Goal: Task Accomplishment & Management: Use online tool/utility

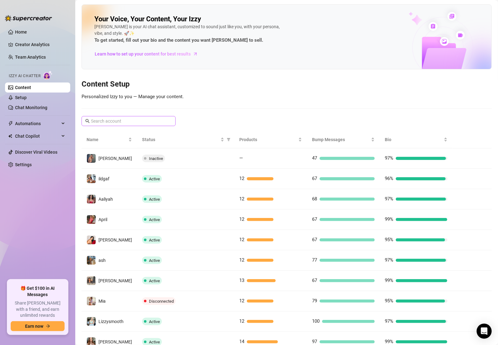
click at [128, 117] on span at bounding box center [129, 121] width 94 height 10
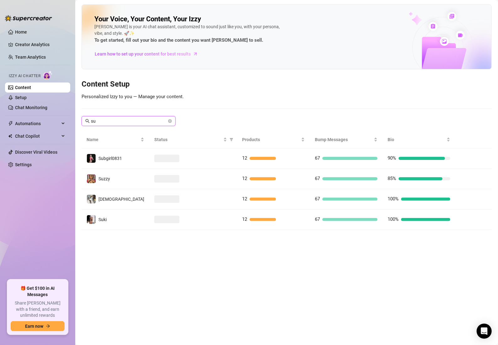
click at [132, 120] on input "su" at bounding box center [129, 121] width 76 height 7
type input "sui"
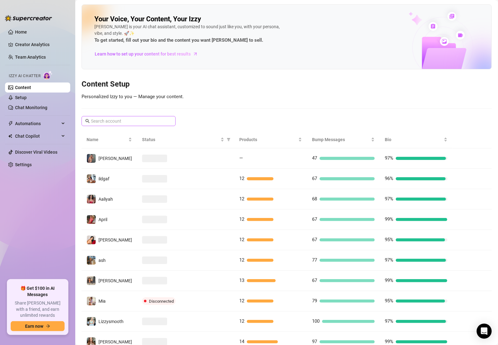
click at [116, 117] on span at bounding box center [129, 121] width 94 height 10
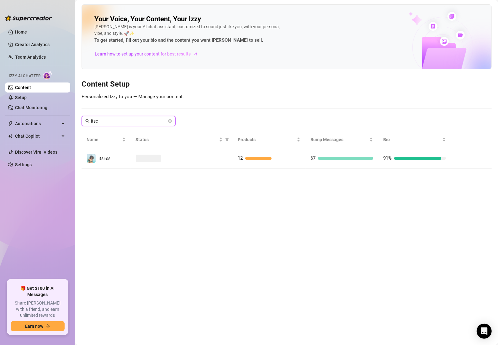
type input "itsca"
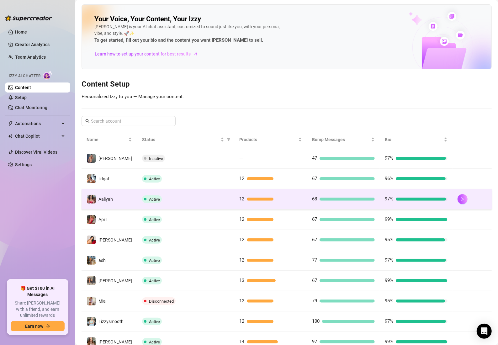
scroll to position [42, 0]
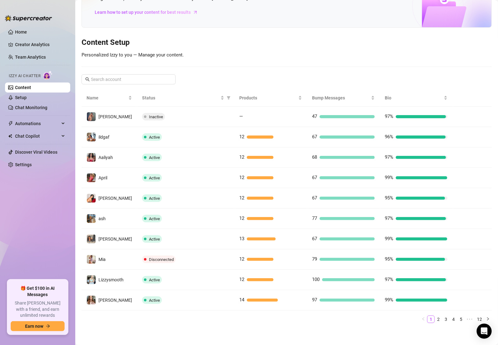
click at [295, 66] on div at bounding box center [287, 66] width 410 height 0
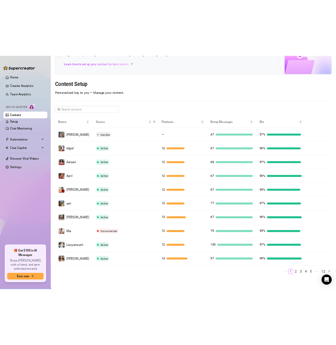
scroll to position [0, 0]
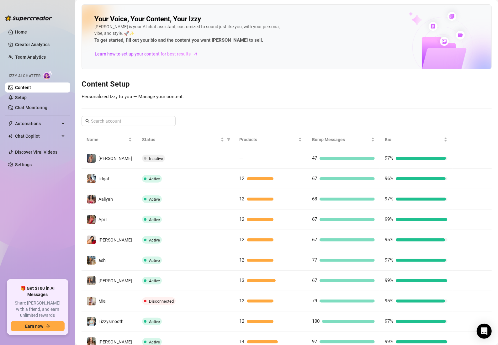
click at [307, 69] on div "Your Voice, Your Content, Your [PERSON_NAME] is your AI chat assistant, customi…" at bounding box center [287, 186] width 410 height 365
click at [150, 122] on input "text" at bounding box center [129, 121] width 76 height 7
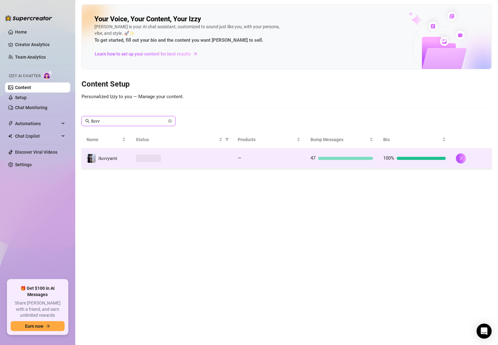
type input "iluvv"
click at [185, 163] on td at bounding box center [182, 158] width 102 height 20
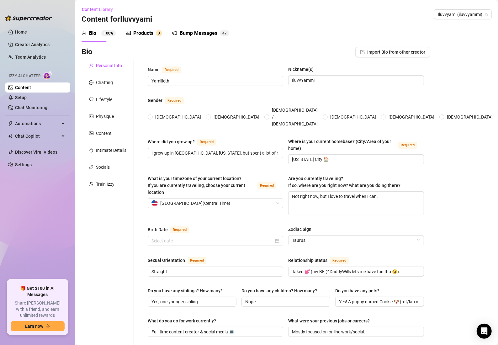
radio input "true"
type input "[DATE]"
click at [154, 33] on div "Products 0" at bounding box center [144, 33] width 36 height 8
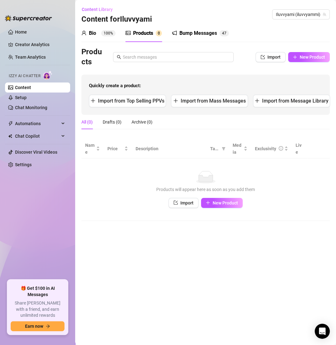
click at [195, 13] on div "Content Library Content for [PERSON_NAME] (iluvvyammi)" at bounding box center [206, 14] width 249 height 20
click at [307, 57] on span "New Product" at bounding box center [312, 57] width 25 height 5
type textarea "Type your message here..."
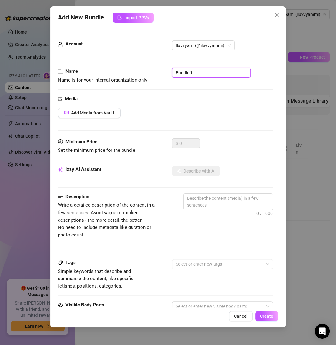
click at [196, 76] on input "Bundle 1" at bounding box center [211, 73] width 79 height 10
paste input "$10 TIP MENU: BOOBS"
type input "$10 TIP MENU: BOOBS"
click at [97, 114] on span "Add Media from Vault" at bounding box center [92, 112] width 43 height 5
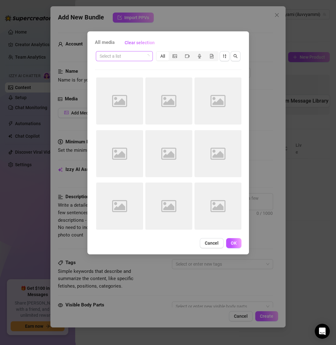
click at [121, 58] on input "search" at bounding box center [122, 55] width 44 height 9
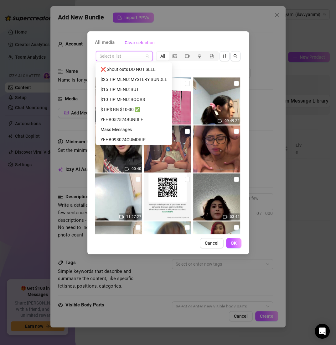
scroll to position [220, 0]
click at [143, 98] on div "$10 TIP MENU: BOOBS" at bounding box center [134, 99] width 67 height 7
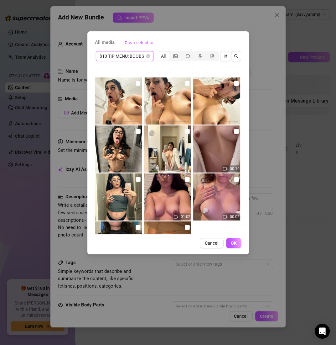
scroll to position [44, 0]
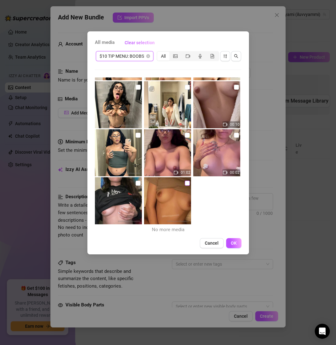
click at [185, 183] on input "checkbox" at bounding box center [187, 183] width 5 height 5
checkbox input "true"
click at [138, 182] on input "checkbox" at bounding box center [138, 183] width 5 height 5
checkbox input "true"
click at [234, 134] on input "checkbox" at bounding box center [236, 135] width 5 height 5
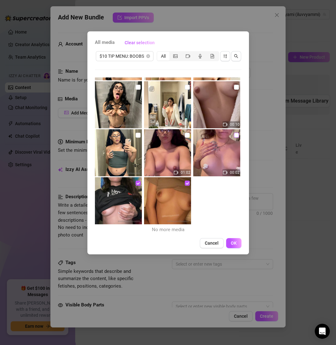
checkbox input "true"
click at [236, 241] on span "OK" at bounding box center [234, 242] width 6 height 5
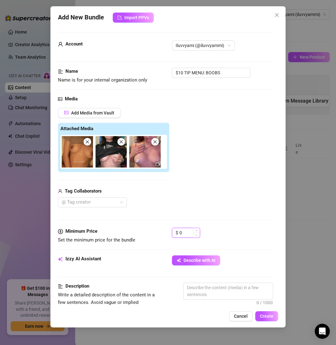
drag, startPoint x: 185, startPoint y: 227, endPoint x: 181, endPoint y: 227, distance: 4.1
click at [181, 228] on input "0" at bounding box center [190, 232] width 20 height 9
drag, startPoint x: 184, startPoint y: 231, endPoint x: 156, endPoint y: 231, distance: 28.2
click at [158, 231] on div "Minimum Price Set the minimum price for the bundle $ 0" at bounding box center [165, 236] width 215 height 16
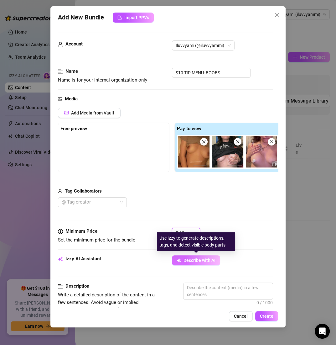
type input "10"
click at [194, 260] on span "Describe with AI" at bounding box center [200, 260] width 32 height 5
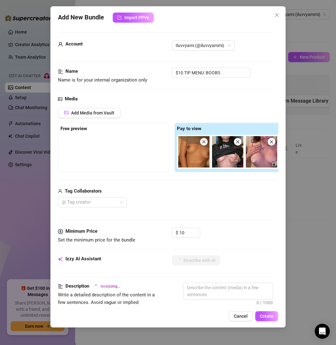
type textarea "Yamilleth"
type textarea "Yamilleth teases"
type textarea "Yamilleth teases in"
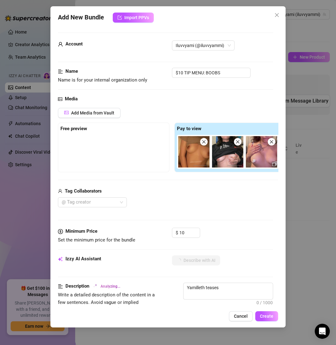
type textarea "Yamilleth teases in"
type textarea "Yamilleth teases in casual"
type textarea "Yamilleth teases in casual tops"
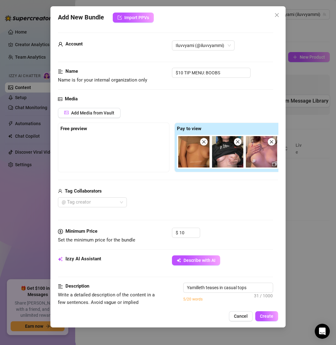
type textarea "Yamilleth teases in casual tops pulled"
type textarea "Yamilleth teases in casual tops pulled up"
type textarea "Yamilleth teases in casual tops pulled up to"
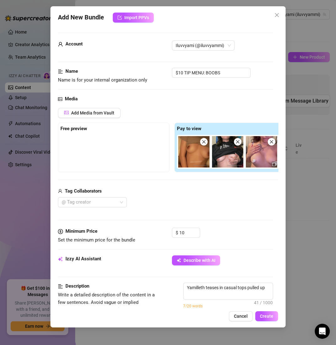
type textarea "Yamilleth teases in casual tops pulled up to"
type textarea "Yamilleth teases in casual tops pulled up to expose"
type textarea "[PERSON_NAME] teases in casual tops pulled up to expose her"
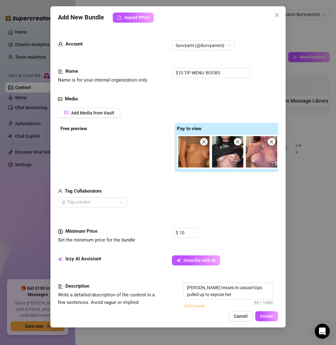
type textarea "[PERSON_NAME] teases in casual tops pulled up to expose her bare"
type textarea "[PERSON_NAME] teases in casual tops pulled up to expose her bare tits,"
type textarea "Yamilleth teases in casual tops pulled up to expose her bare tits, nipples"
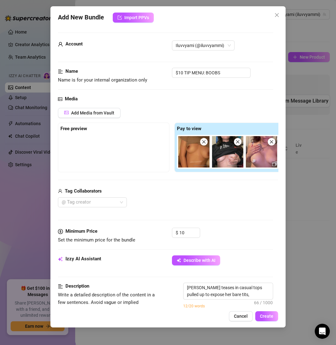
type textarea "Yamilleth teases in casual tops pulled up to expose her bare tits, nipples"
type textarea "Yamilleth teases in casual tops pulled up to expose her bare tits, nipples fully"
type textarea "Yamilleth teases in casual tops pulled up to expose her bare tits, nipples full…"
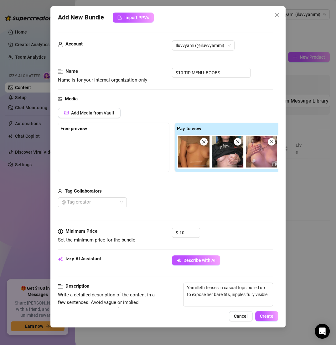
type textarea "Yamilleth teases in casual tops pulled up to expose her bare tits, nipples full…"
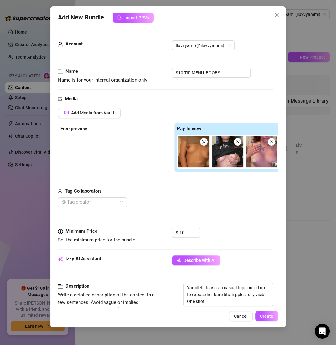
type textarea "Yamilleth teases in casual tops pulled up to expose her bare tits, nipples full…"
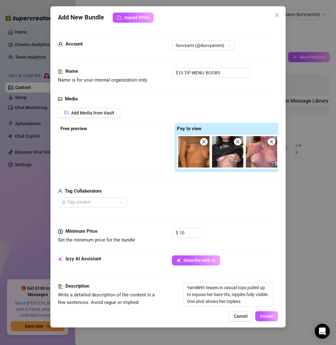
type textarea "Yamilleth teases in casual tops pulled up to expose her bare tits, nipples full…"
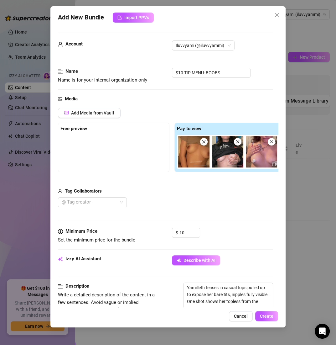
type textarea "Yamilleth teases in casual tops pulled up to expose her bare tits, nipples full…"
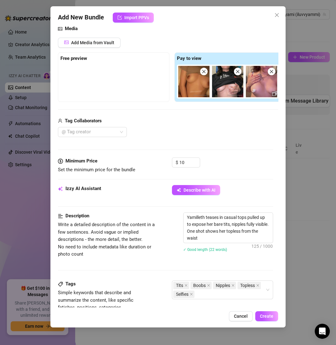
type textarea "Yamilleth teases in casual tops pulled up to expose her bare tits, nipples full…"
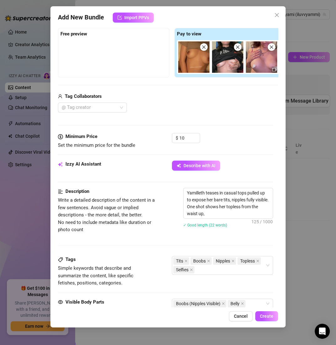
type textarea "Yamilleth teases in casual tops pulled up to expose her bare tits, nipples full…"
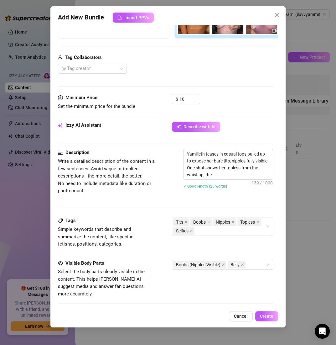
type textarea "Yamilleth teases in casual tops pulled up to expose her bare tits, nipples full…"
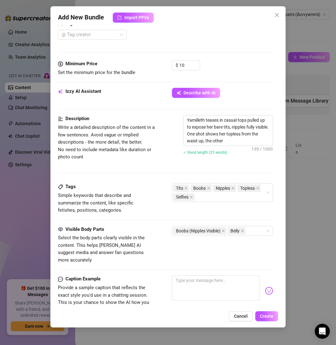
type textarea "Yamilleth teases in casual tops pulled up to expose her bare tits, nipples full…"
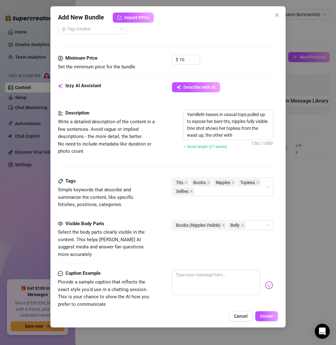
type textarea "Yamilleth teases in casual tops pulled up to expose her bare tits, nipples full…"
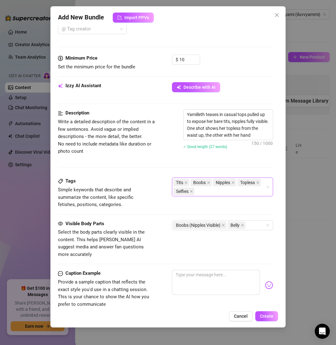
type textarea "Yamilleth teases in casual tops pulled up to expose her bare tits, nipples full…"
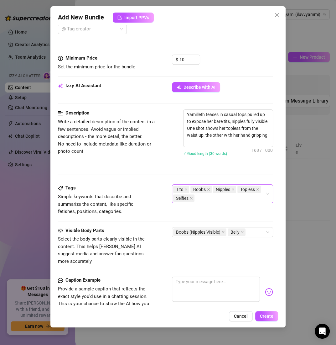
type textarea "Yamilleth teases in casual tops pulled up to expose her bare tits, nipples full…"
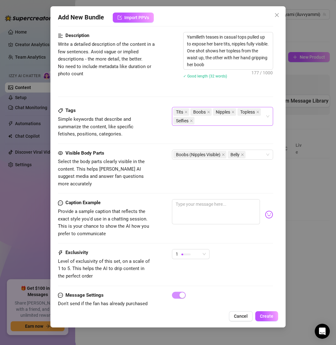
type textarea "Yamilleth teases in casual tops pulled up to expose her bare tits, nipples full…"
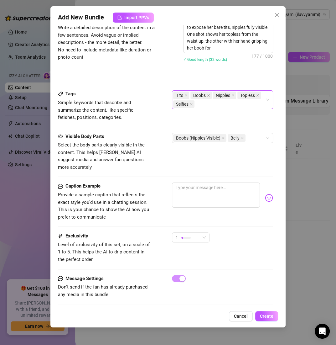
type textarea "Yamilleth teases in casual tops pulled up to expose her bare tits, nipples full…"
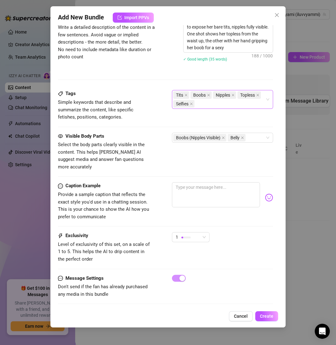
type textarea "Yamilleth teases in casual tops pulled up to expose her bare tits, nipples full…"
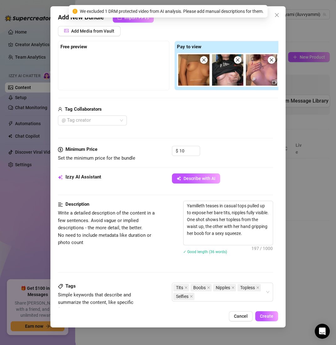
scroll to position [0, 0]
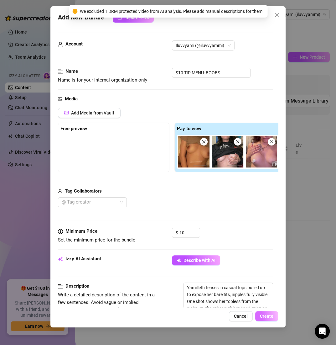
click at [269, 314] on span "Create" at bounding box center [266, 316] width 13 height 5
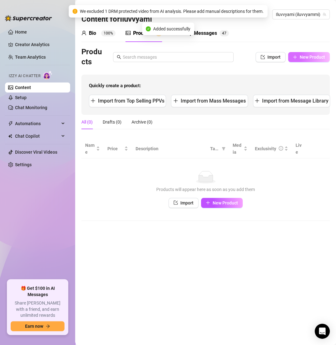
click at [311, 58] on span "New Product" at bounding box center [312, 57] width 25 height 5
type textarea "Type your message here..."
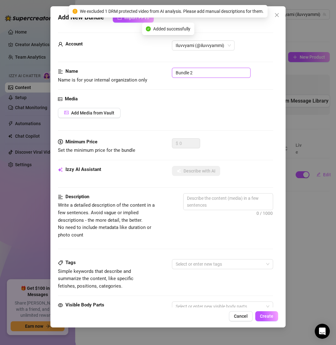
click at [204, 71] on input "Bundle 2" at bounding box center [211, 73] width 79 height 10
paste input "$10 TIP MENU: BOOBS"
type input "$10 TIP MENU: BOOBS"
click at [87, 115] on button "Add Media from Vault" at bounding box center [89, 113] width 63 height 10
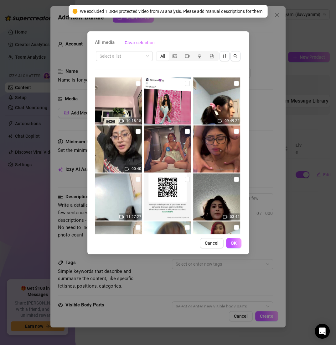
click at [118, 61] on div "Select a list All" at bounding box center [168, 56] width 147 height 12
click at [117, 55] on input "search" at bounding box center [122, 55] width 44 height 9
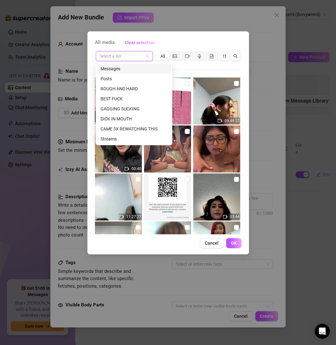
paste input "$10 TIP MENU: BOOBS"
type input "$10 TIP MENU: BOOBS"
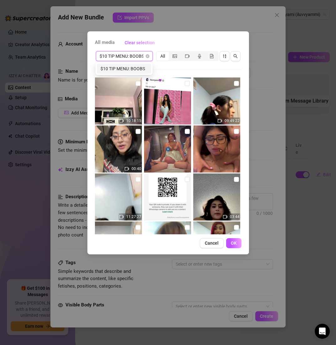
scroll to position [0, 0]
click at [126, 67] on div "$10 TIP MENU: BOOBS" at bounding box center [124, 68] width 47 height 7
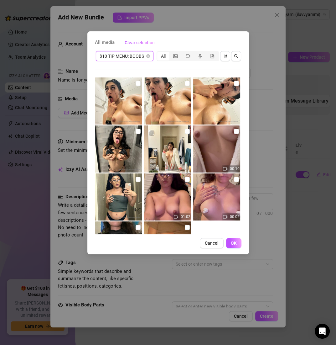
scroll to position [44, 0]
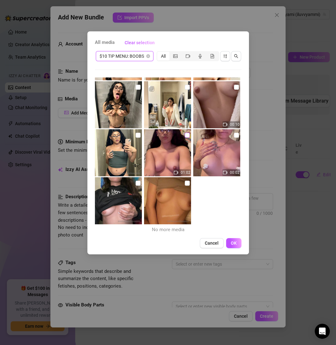
click at [185, 137] on input "checkbox" at bounding box center [187, 135] width 5 height 5
checkbox input "true"
click at [138, 136] on input "checkbox" at bounding box center [138, 135] width 5 height 5
checkbox input "true"
click at [234, 90] on label at bounding box center [236, 87] width 5 height 7
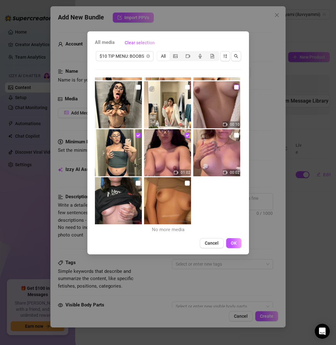
click at [234, 90] on input "checkbox" at bounding box center [236, 87] width 5 height 5
checkbox input "true"
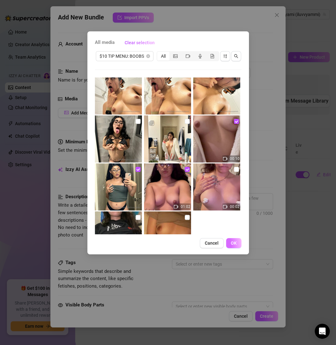
click at [233, 246] on button "OK" at bounding box center [233, 243] width 15 height 10
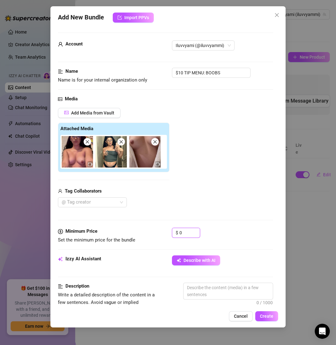
drag, startPoint x: 186, startPoint y: 232, endPoint x: 161, endPoint y: 232, distance: 25.4
click at [161, 232] on div "Minimum Price Set the minimum price for the bundle $ 0" at bounding box center [165, 236] width 215 height 16
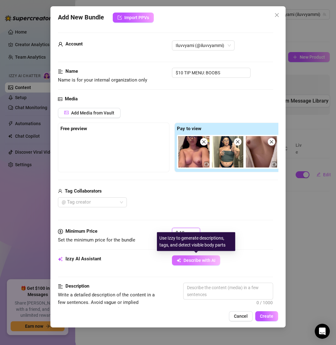
type input "10"
click at [202, 260] on span "Describe with AI" at bounding box center [200, 260] width 32 height 5
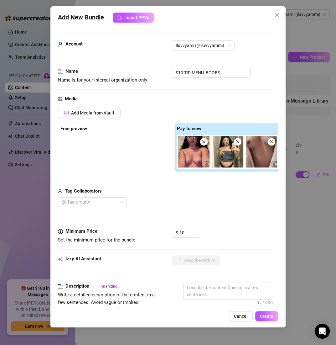
type textarea "Yamilleth"
type textarea "Yamilleth teases"
type textarea "Yamilleth teases in"
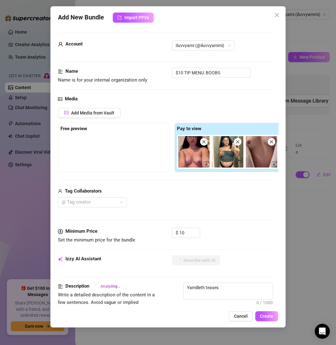
type textarea "Yamilleth teases in"
type textarea "Yamilleth teases in a"
type textarea "Yamilleth teases in a tight"
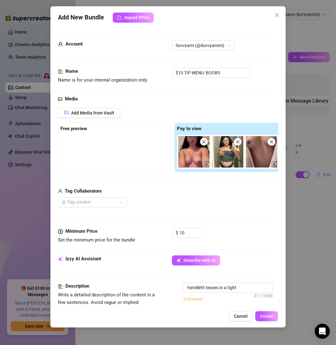
type textarea "Yamilleth teases in a tight grey"
type textarea "Yamilleth teases in a tight grey tube"
type textarea "Yamilleth teases in a tight grey tube top"
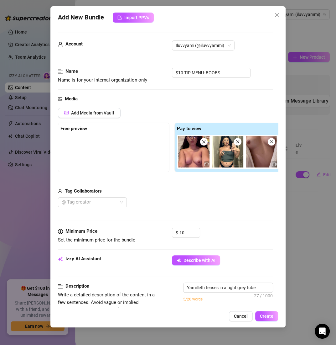
type textarea "Yamilleth teases in a tight grey tube top"
type textarea "Yamilleth teases in a tight grey tube top and"
type textarea "Yamilleth teases in a tight grey tube top and black"
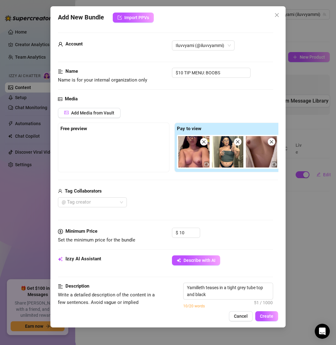
type textarea "Yamilleth teases in a tight grey tube top and black panties,"
type textarea "Yamilleth teases in a tight grey tube top and black panties, grabbing"
type textarea "Yamilleth teases in a tight grey tube top and black panties, grabbing her"
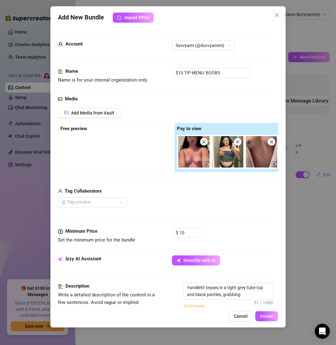
type textarea "Yamilleth teases in a tight grey tube top and black panties, grabbing her"
type textarea "Yamilleth teases in a tight grey tube top and black panties, grabbing her tits"
type textarea "Yamilleth teases in a tight grey tube top and black panties, grabbing her tits …"
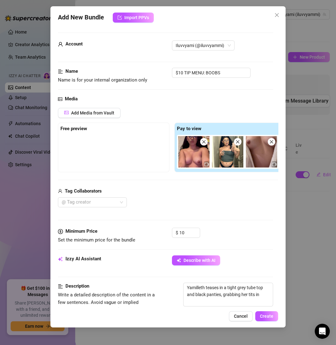
type textarea "Yamilleth teases in a tight grey tube top and black panties, grabbing her tits …"
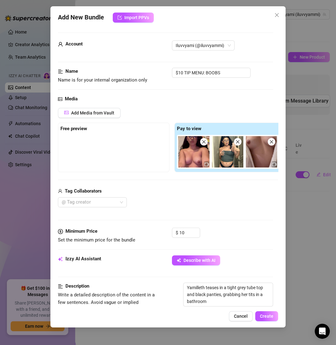
type textarea "Yamilleth teases in a tight grey tube top and black panties, grabbing her tits …"
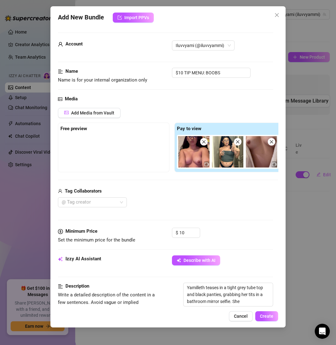
type textarea "Yamilleth teases in a tight grey tube top and black panties, grabbing her tits …"
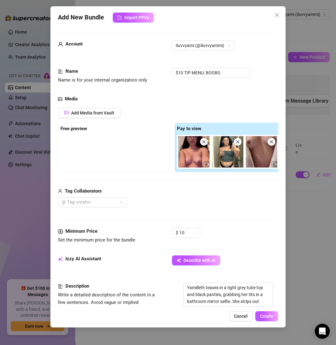
type textarea "Yamilleth teases in a tight grey tube top and black panties, grabbing her tits …"
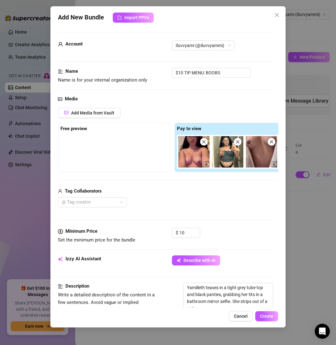
type textarea "Yamilleth teases in a tight grey tube top and black panties, grabbing her tits …"
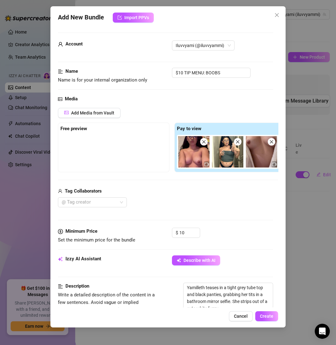
type textarea "Yamilleth teases in a tight grey tube top and black panties, grabbing her tits …"
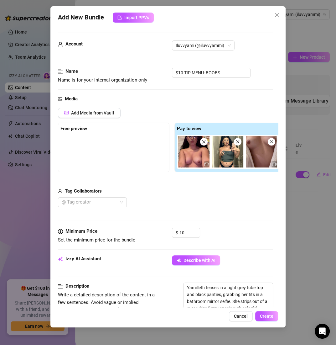
type textarea "Yamilleth teases in a tight grey tube top and black panties, grabbing her tits …"
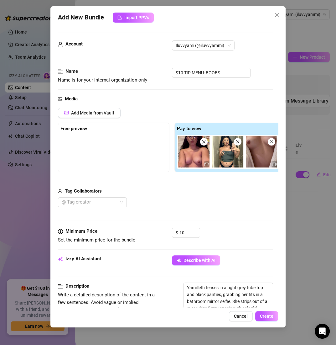
type textarea "Yamilleth teases in a tight grey tube top and black panties, grabbing her tits …"
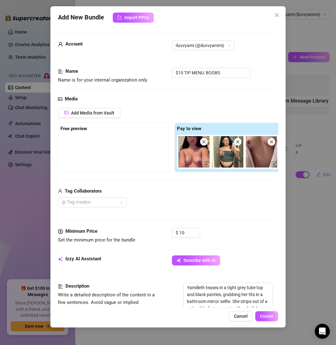
type textarea "Yamilleth teases in a tight grey tube top and black panties, grabbing her tits …"
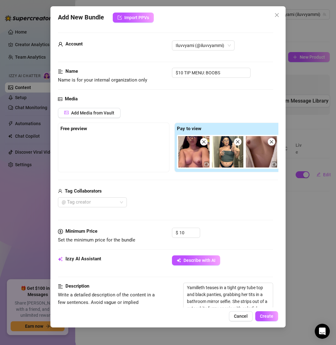
type textarea "Yamilleth teases in a tight grey tube top and black panties, grabbing her tits …"
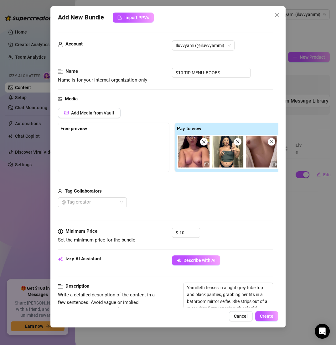
type textarea "Yamilleth teases in a tight grey tube top and black panties, grabbing her tits …"
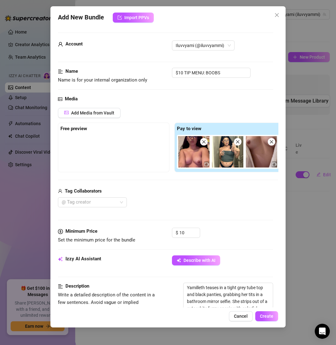
type textarea "Yamilleth teases in a tight grey tube top and black panties, grabbing her tits …"
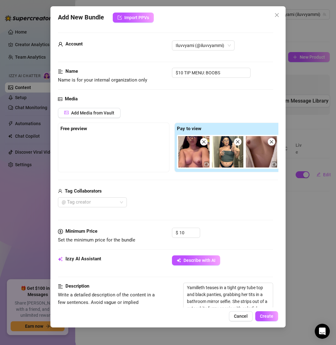
type textarea "Yamilleth teases in a tight grey tube top and black panties, grabbing her tits …"
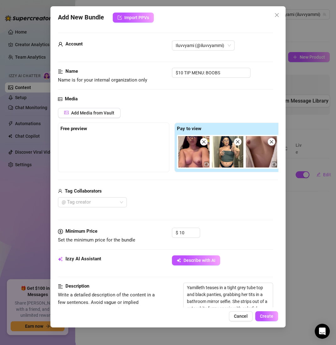
type textarea "Yamilleth teases in a tight grey tube top and black panties, grabbing her tits …"
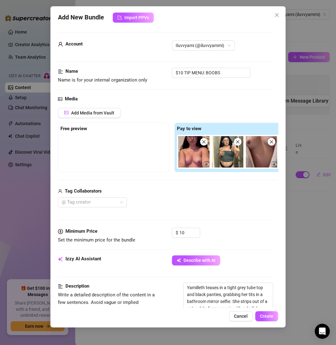
type textarea "Yamilleth teases in a tight grey tube top and black panties, grabbing her tits …"
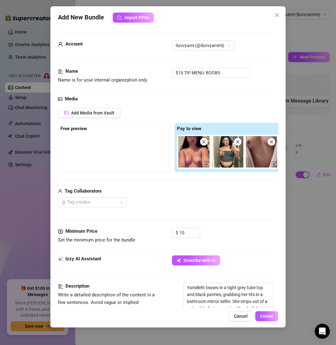
type textarea "Yamilleth teases in a tight grey tube top and black panties, grabbing her tits …"
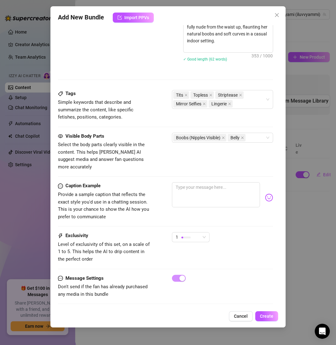
scroll to position [162, 0]
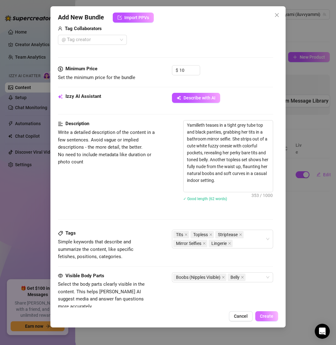
click at [266, 313] on button "Create" at bounding box center [267, 316] width 23 height 10
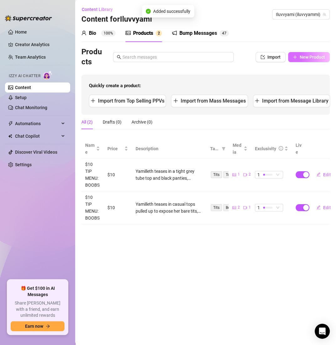
click at [302, 61] on button "New Product" at bounding box center [309, 57] width 42 height 10
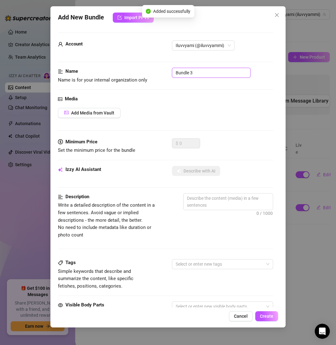
click at [216, 76] on input "Bundle 3" at bounding box center [211, 73] width 79 height 10
paste input "$10 TIP MENU: BOOBS"
click at [96, 113] on span "Add Media from Vault" at bounding box center [92, 112] width 43 height 5
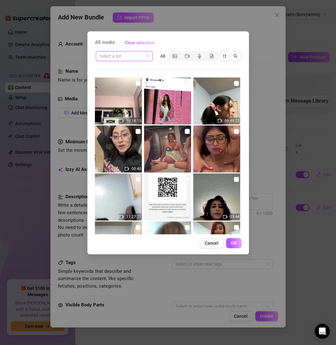
click at [118, 58] on input "search" at bounding box center [122, 55] width 44 height 9
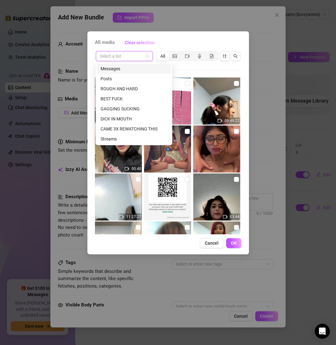
paste input "$10 TIP MENU: BOOBS"
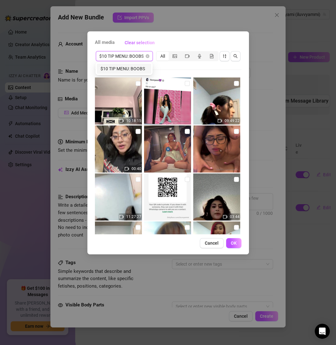
click at [126, 70] on div "$10 TIP MENU: BOOBS" at bounding box center [124, 68] width 47 height 7
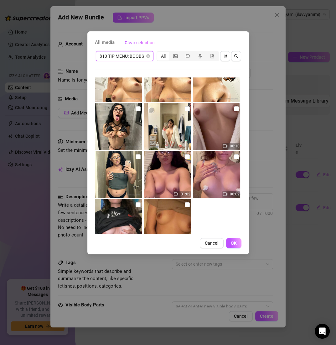
scroll to position [0, 0]
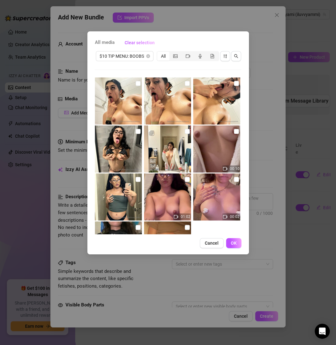
click at [183, 135] on img at bounding box center [167, 148] width 47 height 47
click at [136, 132] on input "checkbox" at bounding box center [138, 131] width 5 height 5
click at [234, 84] on input "checkbox" at bounding box center [236, 83] width 5 height 5
click at [186, 83] on input "checkbox" at bounding box center [187, 83] width 5 height 5
click at [139, 82] on input "checkbox" at bounding box center [138, 83] width 5 height 5
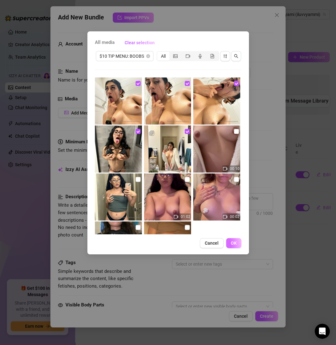
click at [234, 241] on span "OK" at bounding box center [234, 242] width 6 height 5
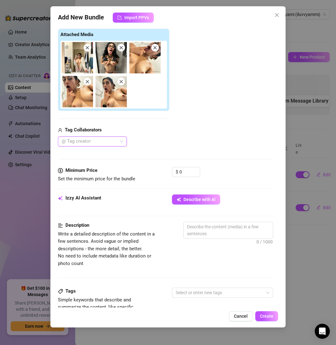
scroll to position [105, 0]
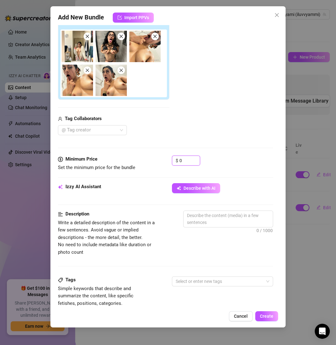
drag, startPoint x: 186, startPoint y: 161, endPoint x: 161, endPoint y: 161, distance: 25.1
click at [161, 161] on div "Minimum Price Set the minimum price for the bundle $ 0" at bounding box center [165, 163] width 215 height 16
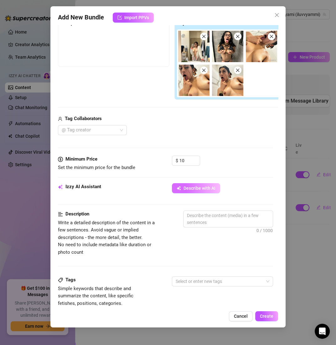
click at [203, 191] on button "Describe with AI" at bounding box center [196, 188] width 48 height 10
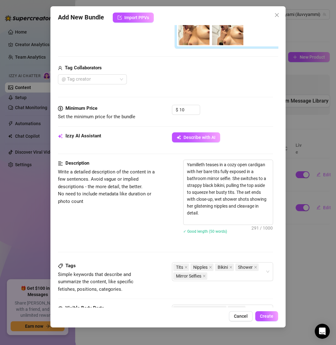
scroll to position [121, 0]
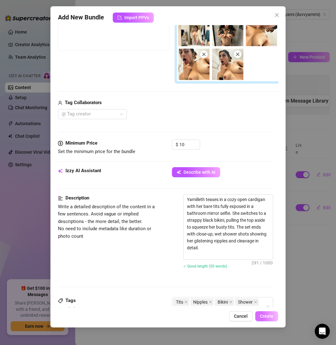
click at [266, 314] on span "Create" at bounding box center [266, 316] width 13 height 5
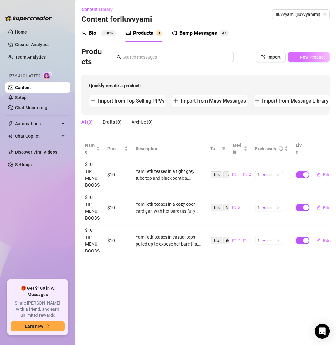
click at [301, 62] on button "New Product" at bounding box center [309, 57] width 42 height 10
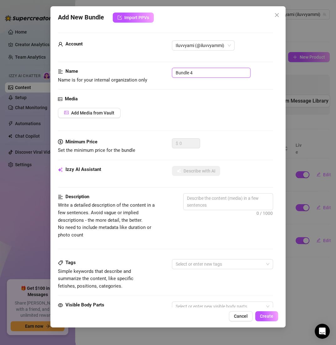
click at [218, 72] on input "Bundle 4" at bounding box center [211, 73] width 79 height 10
paste input "$15 TIP MENU: BUTT"
click at [92, 107] on div "Media Add Media from Vault" at bounding box center [165, 116] width 215 height 43
click at [92, 113] on span "Add Media from Vault" at bounding box center [92, 112] width 43 height 5
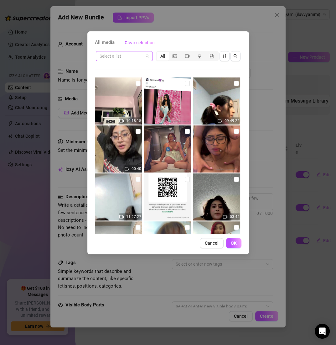
click at [111, 57] on input "search" at bounding box center [122, 55] width 44 height 9
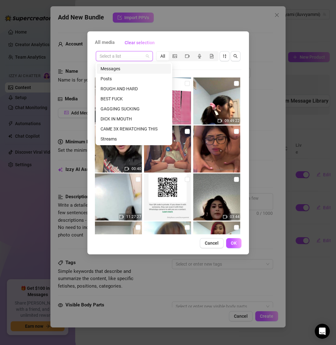
paste input "$15 TIP MENU: BUTT"
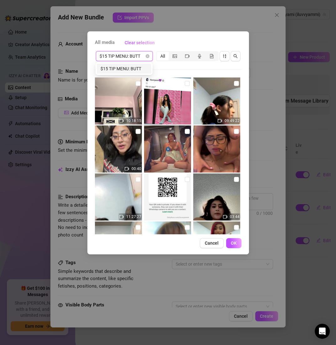
click at [121, 66] on div "$15 TIP MENU: BUTT" at bounding box center [124, 68] width 47 height 7
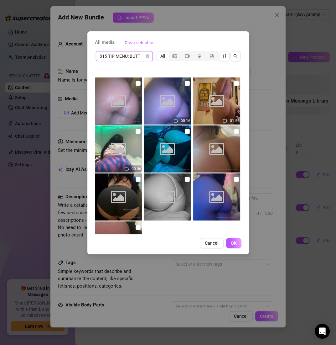
scroll to position [44, 0]
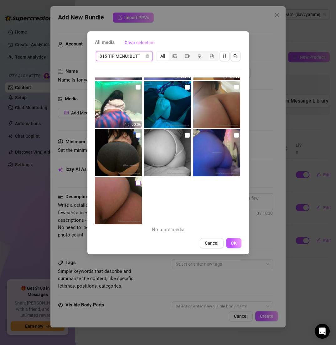
click at [138, 180] on label at bounding box center [138, 183] width 5 height 7
click at [138, 181] on input "checkbox" at bounding box center [138, 183] width 5 height 5
drag, startPoint x: 139, startPoint y: 136, endPoint x: 143, endPoint y: 136, distance: 4.7
click at [139, 136] on input "checkbox" at bounding box center [138, 135] width 5 height 5
click at [177, 136] on img at bounding box center [167, 152] width 47 height 47
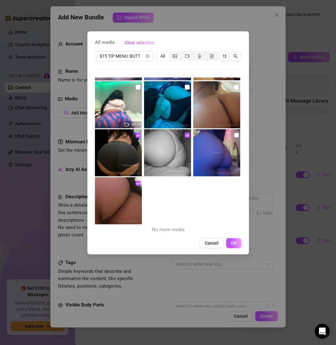
click at [234, 135] on input "checkbox" at bounding box center [236, 135] width 5 height 5
click at [237, 242] on button "OK" at bounding box center [233, 243] width 15 height 10
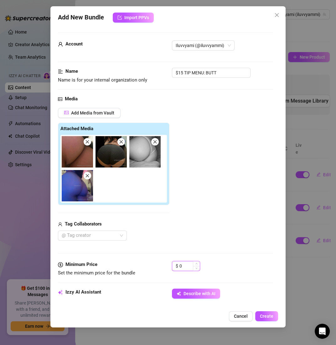
drag, startPoint x: 187, startPoint y: 263, endPoint x: 173, endPoint y: 263, distance: 13.8
click at [173, 263] on div "$ 0" at bounding box center [186, 266] width 28 height 10
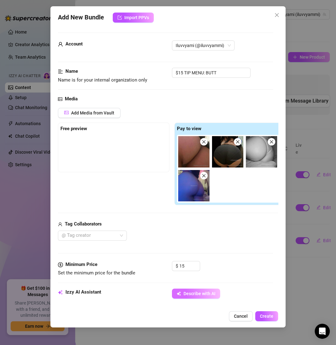
click at [200, 289] on button "Describe with AI" at bounding box center [196, 293] width 48 height 10
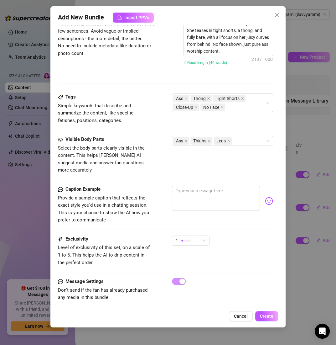
scroll to position [307, 0]
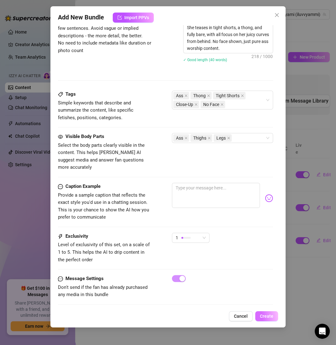
click at [264, 314] on span "Create" at bounding box center [266, 316] width 13 height 5
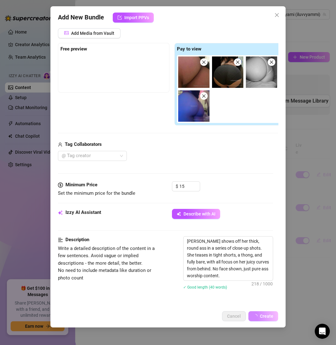
scroll to position [0, 0]
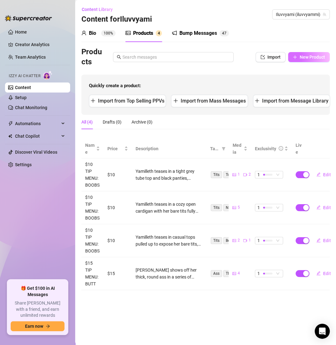
click at [318, 57] on span "New Product" at bounding box center [312, 57] width 25 height 5
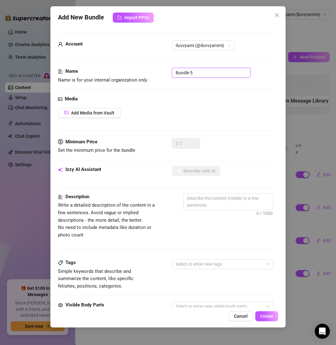
click at [199, 73] on input "Bundle 5" at bounding box center [211, 73] width 79 height 10
paste input "$15 TIP MENU: BUTT"
paste input "text"
click at [114, 113] on span "Add Media from Vault" at bounding box center [92, 112] width 43 height 5
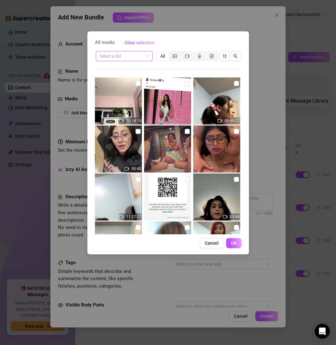
click at [132, 54] on input "search" at bounding box center [122, 55] width 44 height 9
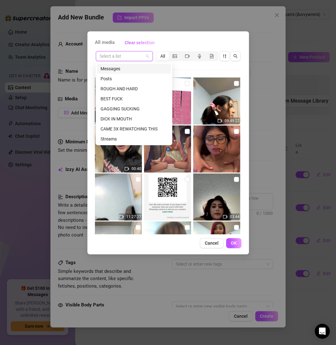
paste input "$15 TIP MENU: BUTT"
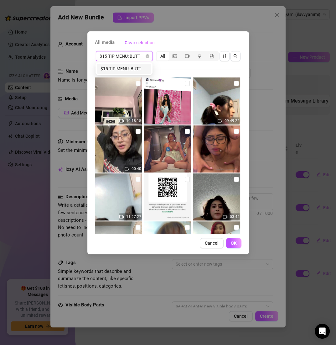
click at [131, 66] on div "$15 TIP MENU: BUTT" at bounding box center [124, 68] width 47 height 7
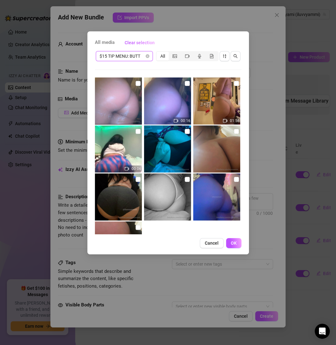
scroll to position [44, 0]
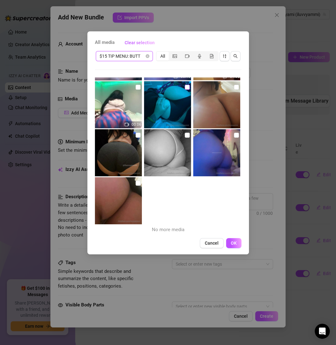
click at [186, 86] on input "checkbox" at bounding box center [187, 87] width 5 height 5
click at [138, 86] on input "checkbox" at bounding box center [138, 87] width 5 height 5
click at [234, 86] on input "checkbox" at bounding box center [236, 87] width 5 height 5
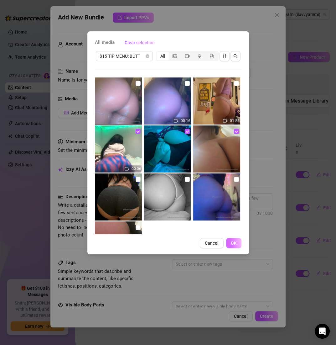
click at [236, 241] on span "OK" at bounding box center [234, 242] width 6 height 5
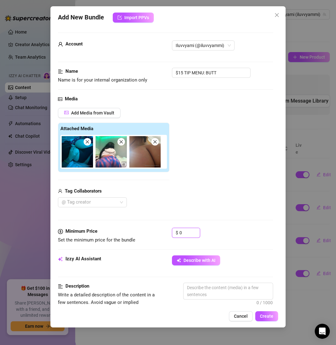
drag, startPoint x: 188, startPoint y: 232, endPoint x: 144, endPoint y: 232, distance: 43.9
click at [144, 232] on div "Minimum Price Set the minimum price for the bundle $ 0" at bounding box center [165, 236] width 215 height 16
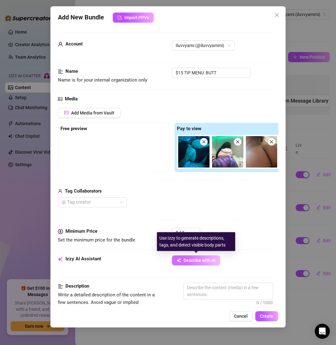
click at [195, 258] on span "Describe with AI" at bounding box center [200, 260] width 32 height 5
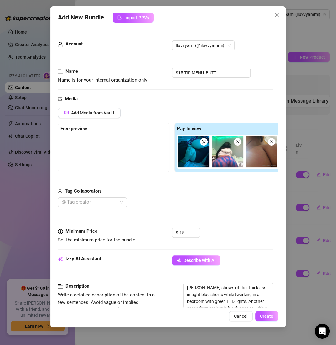
scroll to position [227, 0]
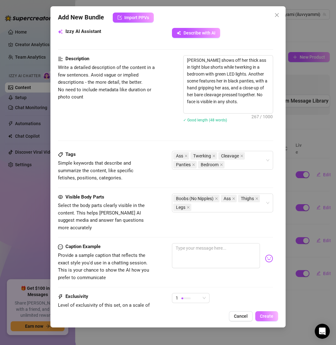
click at [269, 314] on span "Create" at bounding box center [266, 316] width 13 height 5
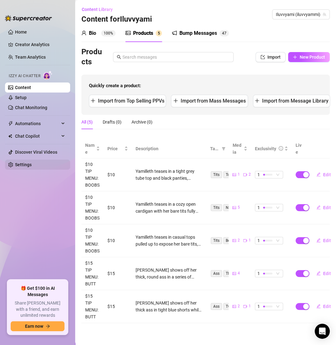
click at [32, 162] on link "Settings" at bounding box center [23, 164] width 17 height 5
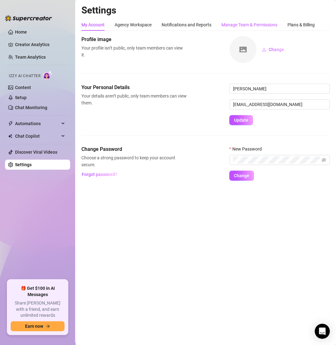
drag, startPoint x: 266, startPoint y: 26, endPoint x: 253, endPoint y: 19, distance: 14.7
click at [266, 26] on div "Manage Team & Permissions" at bounding box center [250, 24] width 56 height 7
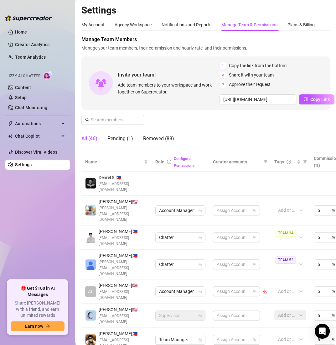
click at [253, 19] on div "Manage Team & Permissions" at bounding box center [250, 25] width 56 height 12
click at [121, 137] on div "Pending (1)" at bounding box center [121, 139] width 26 height 8
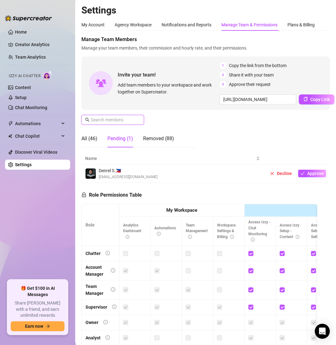
click at [114, 123] on input "text" at bounding box center [113, 119] width 45 height 7
click at [113, 120] on input "text" at bounding box center [113, 119] width 45 height 7
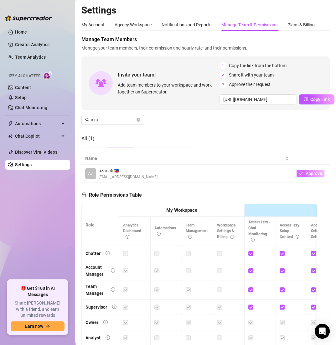
click at [306, 171] on span "Approve" at bounding box center [314, 173] width 17 height 5
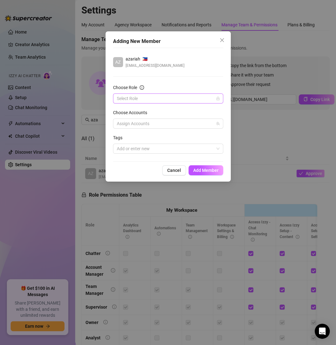
click at [187, 101] on input "Choose Role" at bounding box center [165, 98] width 97 height 9
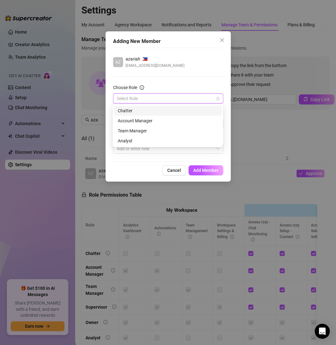
click at [157, 113] on div "Chatter" at bounding box center [168, 110] width 100 height 7
click at [216, 176] on div "Adding New Member AZ azariah 🇵🇭 [PERSON_NAME][EMAIL_ADDRESS][DOMAIN_NAME] Choos…" at bounding box center [168, 106] width 125 height 150
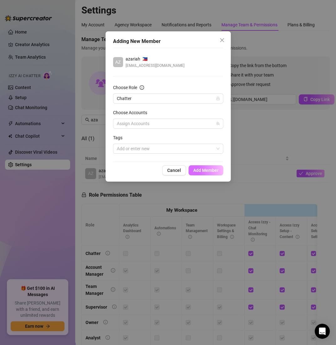
click at [215, 171] on span "Add Member" at bounding box center [205, 170] width 25 height 5
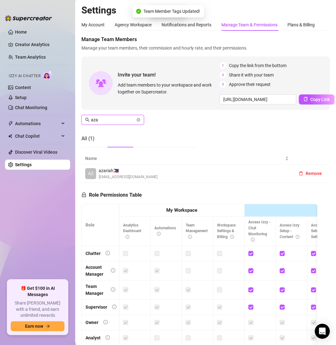
click at [121, 121] on input "aza" at bounding box center [113, 119] width 45 height 7
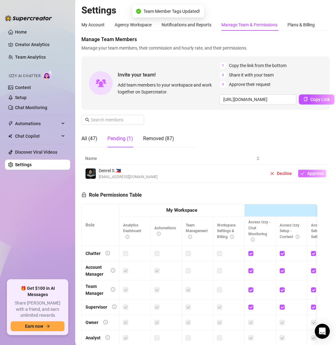
click at [301, 174] on icon "check" at bounding box center [303, 173] width 4 height 4
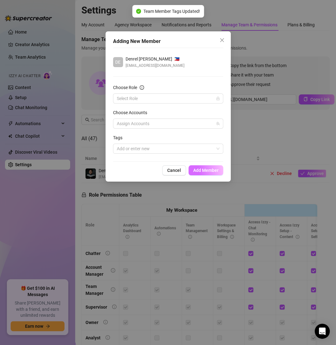
click at [204, 166] on button "Add Member" at bounding box center [206, 170] width 35 height 10
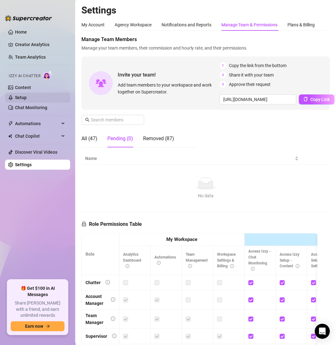
click at [26, 98] on link "Setup" at bounding box center [21, 97] width 12 height 5
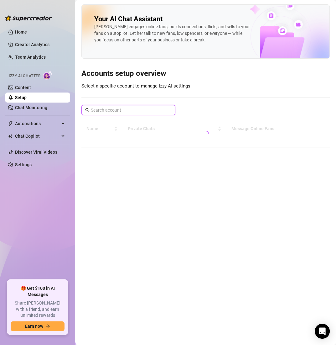
click at [141, 107] on input "text" at bounding box center [129, 110] width 76 height 7
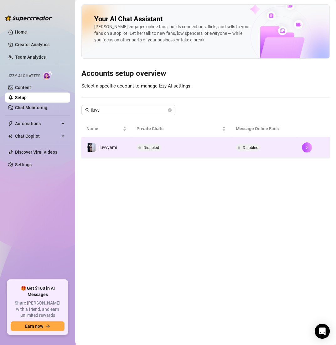
click at [180, 145] on td "Disabled" at bounding box center [181, 147] width 99 height 20
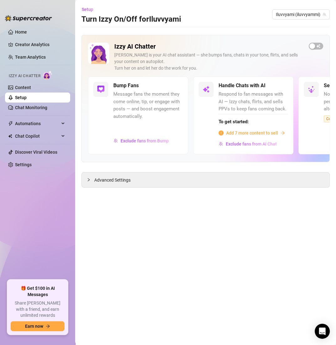
click at [236, 133] on span "Add 7 more content to sell" at bounding box center [252, 132] width 52 height 7
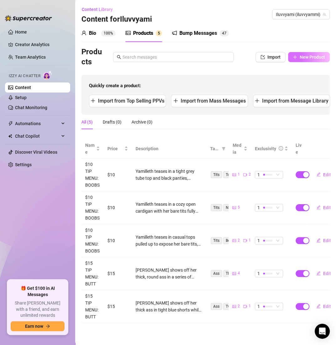
click at [301, 53] on button "New Product" at bounding box center [309, 57] width 42 height 10
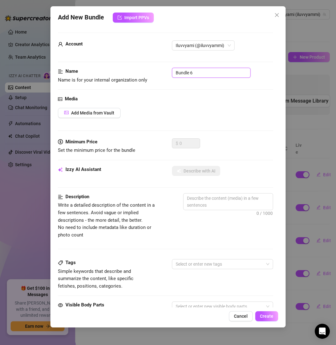
click at [192, 70] on input "Bundle 6" at bounding box center [211, 73] width 79 height 10
paste input "$15 TIP MENU: BUTT"
click at [86, 112] on span "Add Media from Vault" at bounding box center [92, 112] width 43 height 5
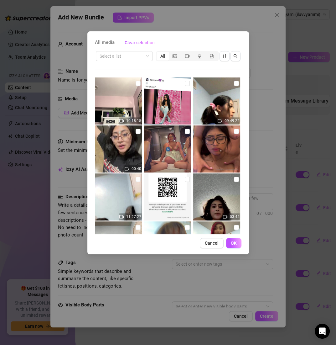
click at [131, 62] on div "Select a list All 10:18:15 09:49:22 00:40 11:27:27 03:44 10:11:24 00:10 12:27:0…" at bounding box center [168, 142] width 147 height 184
click at [128, 57] on input "search" at bounding box center [122, 55] width 44 height 9
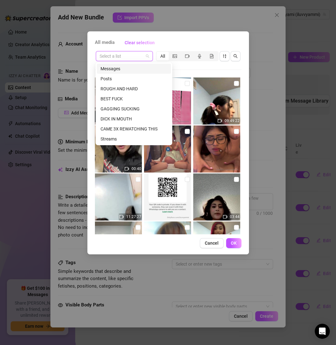
paste input "$15 TIP MENU: BUTT"
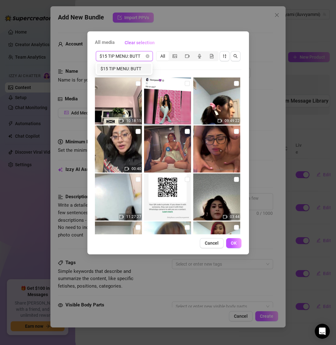
click at [128, 69] on div "$15 TIP MENU: BUTT" at bounding box center [124, 68] width 47 height 7
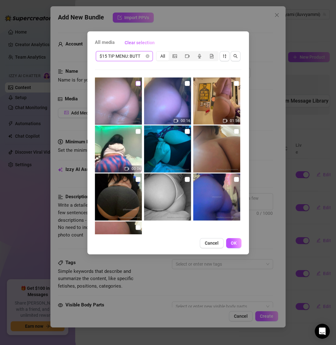
click at [136, 83] on input "checkbox" at bounding box center [138, 83] width 5 height 5
click at [187, 82] on img at bounding box center [167, 100] width 47 height 47
click at [234, 83] on input "checkbox" at bounding box center [236, 83] width 5 height 5
click at [236, 243] on span "OK" at bounding box center [234, 242] width 6 height 5
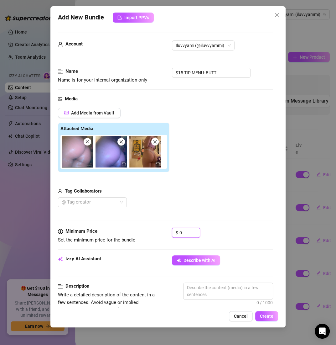
drag, startPoint x: 190, startPoint y: 235, endPoint x: 161, endPoint y: 232, distance: 28.7
click at [161, 232] on div "Minimum Price Set the minimum price for the bundle $ 0" at bounding box center [165, 236] width 215 height 16
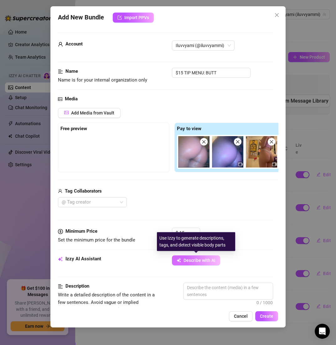
click at [197, 258] on span "Describe with AI" at bounding box center [200, 260] width 32 height 5
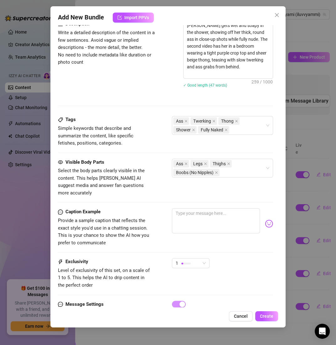
scroll to position [288, 0]
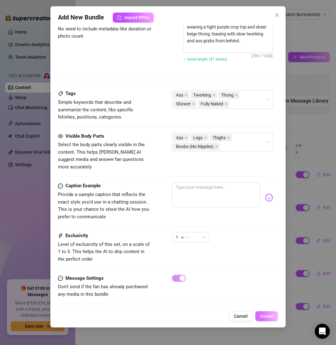
click at [268, 319] on button "Create" at bounding box center [267, 316] width 23 height 10
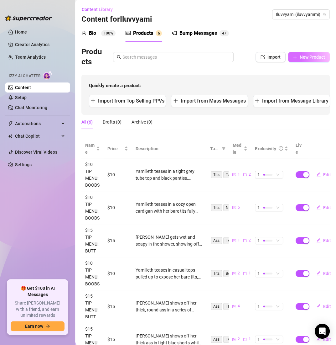
click at [309, 55] on span "New Product" at bounding box center [312, 57] width 25 height 5
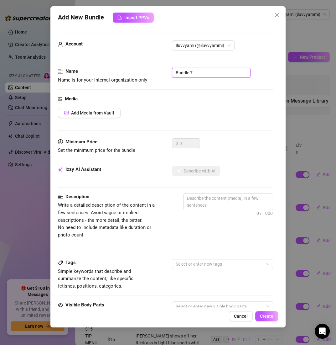
click at [203, 75] on input "Bundle 7" at bounding box center [211, 73] width 79 height 10
paste input "YFHB081424PUSSYBUNDLE"
click at [97, 115] on span "Add Media from Vault" at bounding box center [92, 112] width 43 height 5
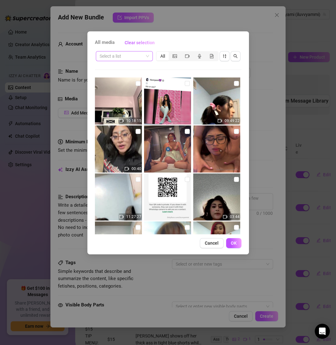
click at [131, 57] on input "search" at bounding box center [122, 55] width 44 height 9
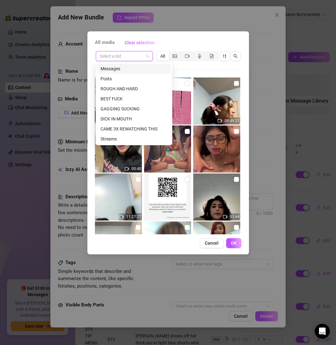
paste input "YFHB081424PUSSYBUNDLE"
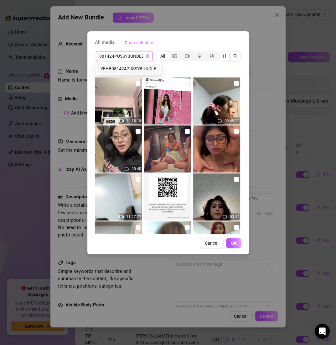
click at [137, 66] on div "YFHB081424PUSSYBUNDLE" at bounding box center [129, 68] width 56 height 7
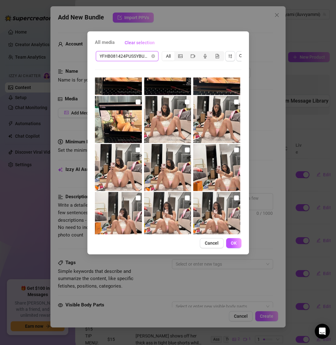
scroll to position [92, 0]
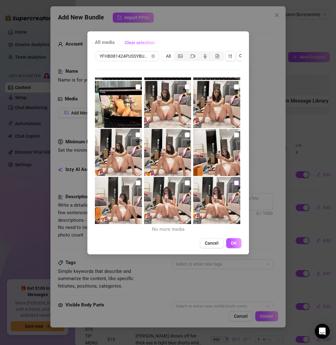
click at [234, 185] on label at bounding box center [236, 182] width 5 height 7
click at [234, 185] on input "checkbox" at bounding box center [236, 182] width 5 height 5
click at [185, 183] on input "checkbox" at bounding box center [187, 182] width 5 height 5
click at [136, 185] on input "checkbox" at bounding box center [138, 182] width 5 height 5
click at [234, 132] on input "checkbox" at bounding box center [236, 134] width 5 height 5
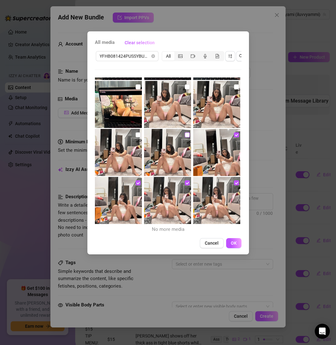
click at [186, 131] on label at bounding box center [187, 134] width 5 height 7
click at [186, 132] on input "checkbox" at bounding box center [187, 134] width 5 height 5
click at [136, 136] on input "checkbox" at bounding box center [138, 134] width 5 height 5
click at [185, 87] on input "checkbox" at bounding box center [187, 86] width 5 height 5
click at [234, 86] on input "checkbox" at bounding box center [236, 86] width 5 height 5
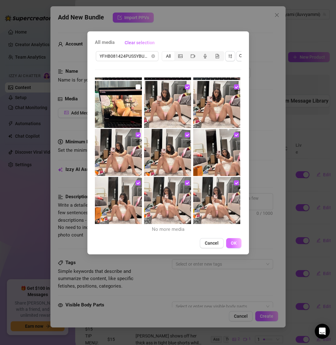
click at [236, 245] on span "OK" at bounding box center [234, 242] width 6 height 5
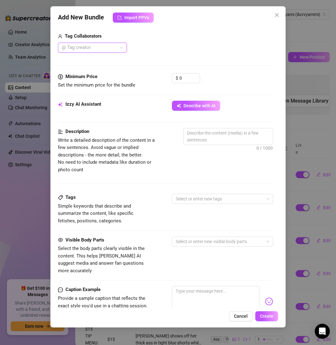
scroll to position [113, 0]
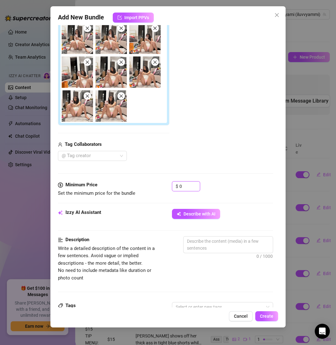
drag, startPoint x: 191, startPoint y: 182, endPoint x: 158, endPoint y: 182, distance: 33.2
click at [158, 182] on div "Minimum Price Set the minimum price for the bundle $ 0" at bounding box center [165, 189] width 215 height 16
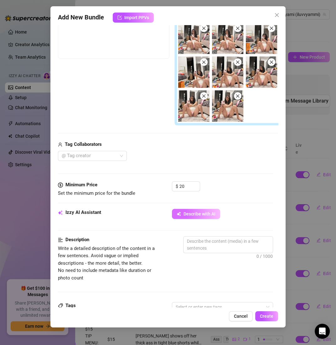
click at [194, 209] on button "Describe with AI" at bounding box center [196, 214] width 48 height 10
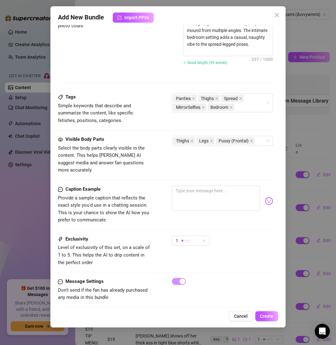
scroll to position [369, 0]
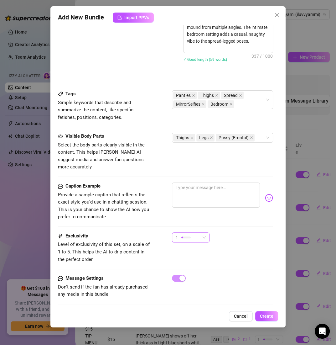
click at [185, 233] on div "1" at bounding box center [191, 240] width 38 height 16
click at [195, 235] on div "1" at bounding box center [191, 240] width 38 height 16
click at [195, 233] on div "1" at bounding box center [188, 237] width 24 height 9
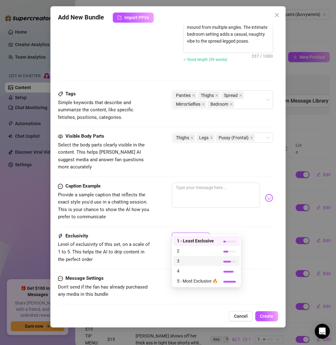
click at [195, 260] on span "3" at bounding box center [197, 260] width 41 height 7
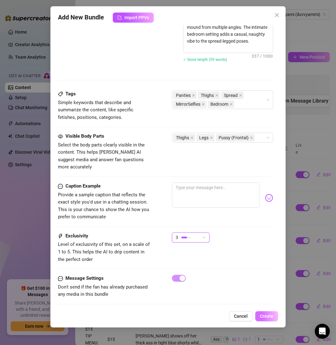
click at [266, 312] on button "Create" at bounding box center [267, 316] width 23 height 10
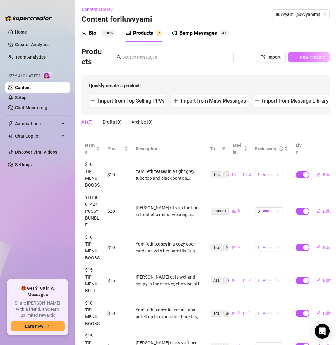
click at [294, 60] on button "New Product" at bounding box center [309, 57] width 42 height 10
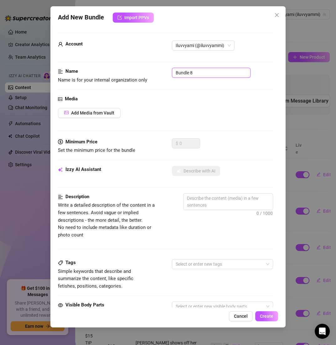
click at [210, 68] on div "Bundle 8" at bounding box center [222, 73] width 101 height 10
paste input "YFHB081424PUSSYBUNDLE"
click at [102, 114] on span "Add Media from Vault" at bounding box center [92, 112] width 43 height 5
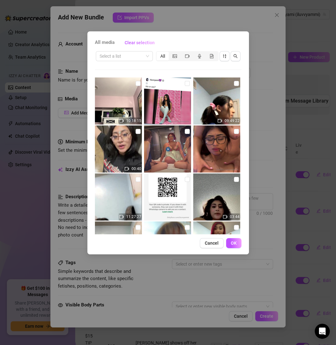
click at [125, 50] on div "Select a list All" at bounding box center [168, 56] width 147 height 12
click at [125, 55] on input "search" at bounding box center [122, 55] width 44 height 9
paste input "YFHB081424PUSSYBUNDLE"
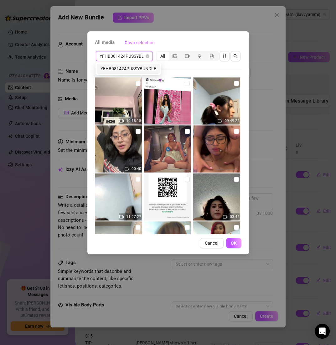
scroll to position [0, 11]
click at [129, 64] on div "YFHB081424PUSSYBUNDLE" at bounding box center [128, 69] width 63 height 10
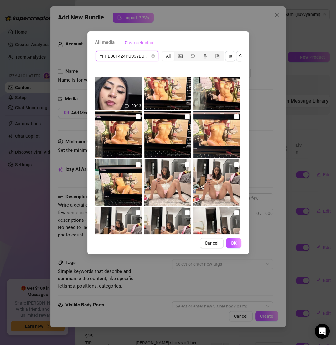
scroll to position [22, 0]
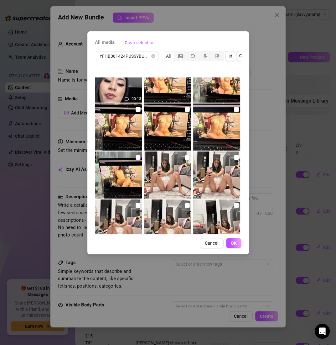
click at [139, 154] on label at bounding box center [138, 157] width 5 height 7
click at [139, 155] on input "checkbox" at bounding box center [138, 157] width 5 height 5
click at [137, 107] on input "checkbox" at bounding box center [138, 109] width 5 height 5
click at [185, 109] on input "checkbox" at bounding box center [187, 109] width 5 height 5
click at [234, 111] on input "checkbox" at bounding box center [236, 109] width 5 height 5
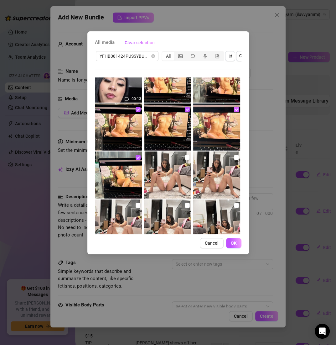
scroll to position [0, 0]
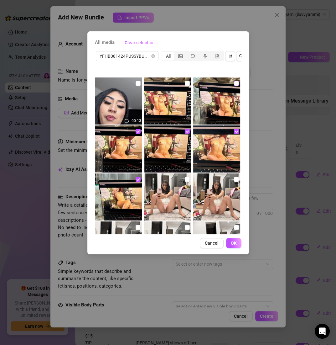
click at [234, 85] on input "checkbox" at bounding box center [236, 83] width 5 height 5
click at [185, 82] on input "checkbox" at bounding box center [187, 83] width 5 height 5
click at [136, 85] on input "checkbox" at bounding box center [138, 83] width 5 height 5
click at [231, 245] on span "OK" at bounding box center [234, 242] width 6 height 5
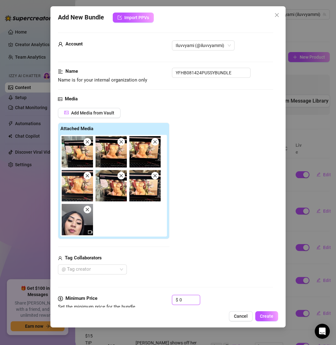
drag, startPoint x: 187, startPoint y: 298, endPoint x: 161, endPoint y: 298, distance: 25.4
click at [161, 298] on div "Minimum Price Set the minimum price for the bundle $ 0" at bounding box center [165, 303] width 215 height 16
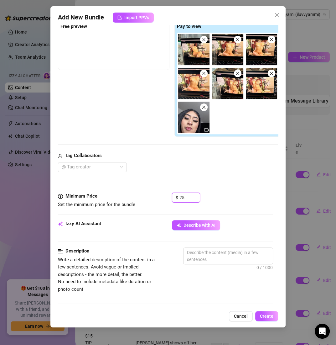
scroll to position [187, 0]
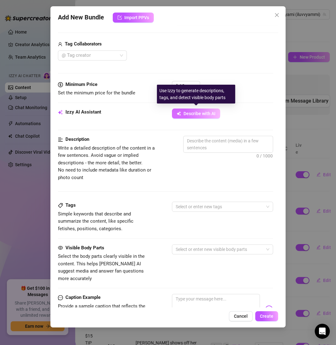
click at [194, 112] on span "Describe with AI" at bounding box center [200, 113] width 32 height 5
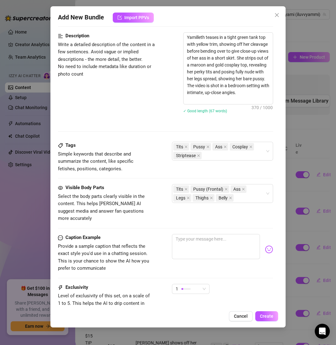
scroll to position [369, 0]
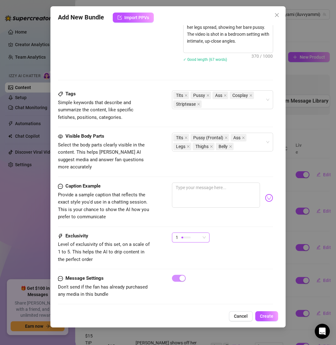
click at [195, 233] on div "1" at bounding box center [188, 237] width 24 height 9
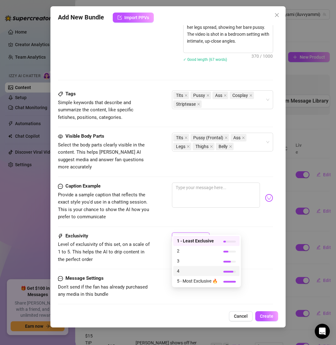
click at [187, 270] on span "4" at bounding box center [197, 270] width 41 height 7
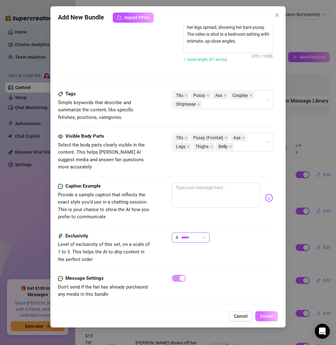
click at [275, 317] on button "Create" at bounding box center [267, 316] width 23 height 10
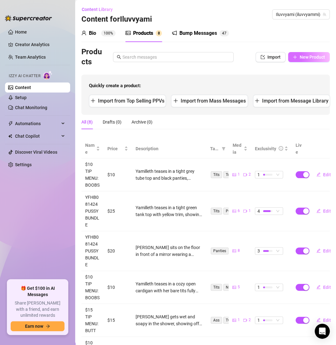
click at [300, 60] on button "New Product" at bounding box center [309, 57] width 42 height 10
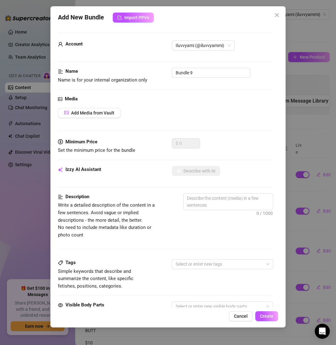
click at [215, 78] on div "Name Name is for your internal organization only Bundle 9" at bounding box center [165, 76] width 215 height 16
click at [212, 76] on input "Bundle 9" at bounding box center [211, 73] width 79 height 10
paste input "YFHB0623246"
click at [116, 109] on button "Add Media from Vault" at bounding box center [89, 113] width 63 height 10
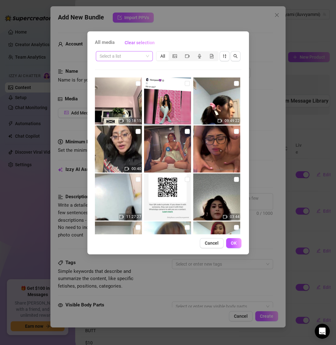
click at [121, 58] on input "search" at bounding box center [122, 55] width 44 height 9
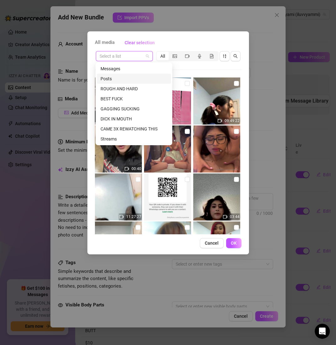
paste input "YFHB06232469"
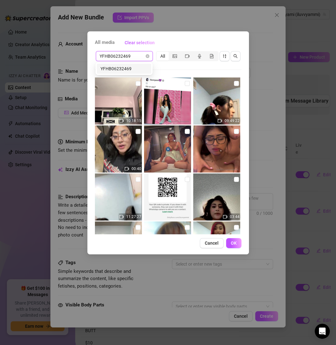
click at [131, 67] on div "YFHB06232469" at bounding box center [124, 68] width 47 height 7
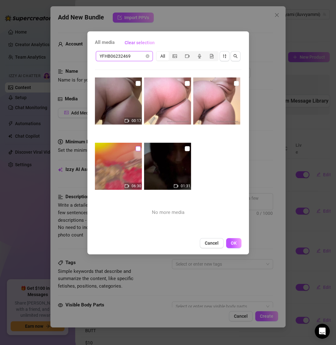
click at [137, 148] on input "checkbox" at bounding box center [138, 148] width 5 height 5
click at [236, 242] on span "OK" at bounding box center [234, 242] width 6 height 5
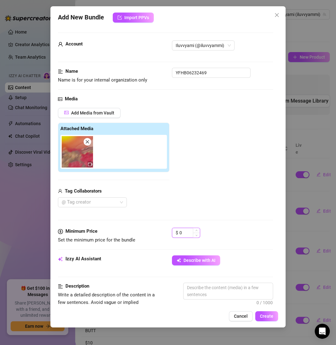
drag, startPoint x: 186, startPoint y: 230, endPoint x: 173, endPoint y: 229, distance: 13.5
click at [173, 229] on div "$ 0" at bounding box center [186, 233] width 28 height 10
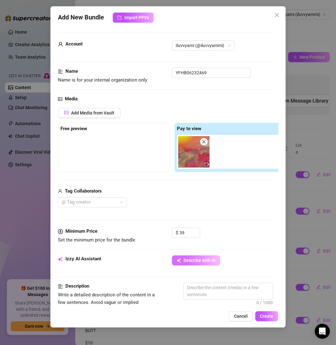
click at [196, 259] on span "Describe with AI" at bounding box center [200, 260] width 32 height 5
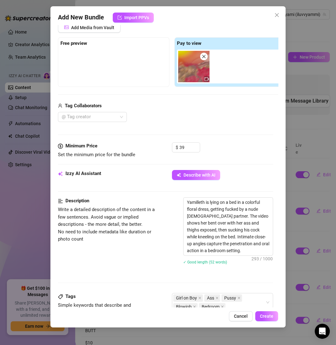
scroll to position [288, 0]
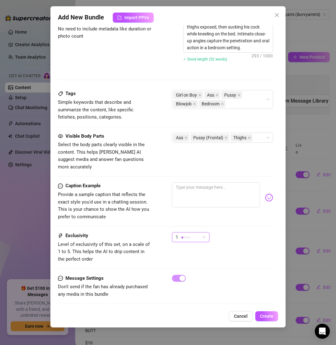
click at [192, 232] on div "1" at bounding box center [188, 236] width 24 height 9
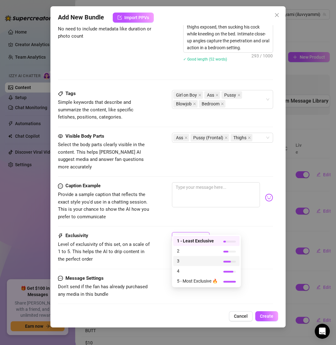
click at [192, 261] on span "3" at bounding box center [197, 260] width 41 height 7
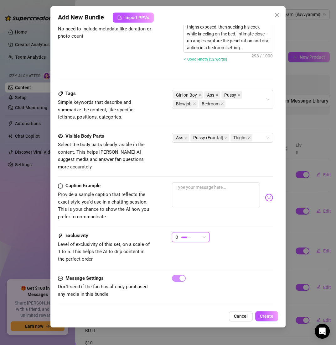
click at [196, 232] on div "3" at bounding box center [188, 236] width 24 height 9
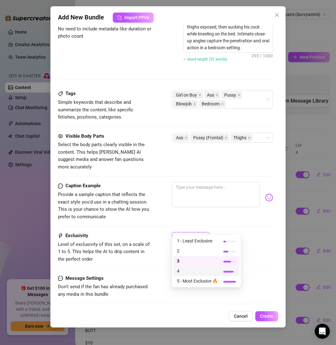
click at [186, 269] on span "4" at bounding box center [197, 270] width 41 height 7
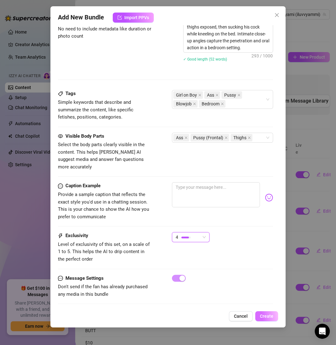
click at [268, 314] on span "Create" at bounding box center [266, 316] width 13 height 5
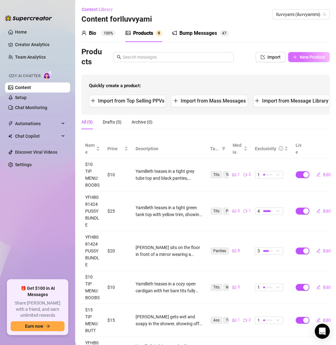
click at [300, 55] on span "New Product" at bounding box center [312, 57] width 25 height 5
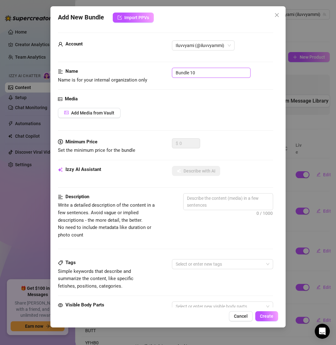
click at [200, 69] on input "Bundle 10" at bounding box center [211, 73] width 79 height 10
paste input "YFHB06232469"
click at [104, 109] on button "Add Media from Vault" at bounding box center [89, 113] width 63 height 10
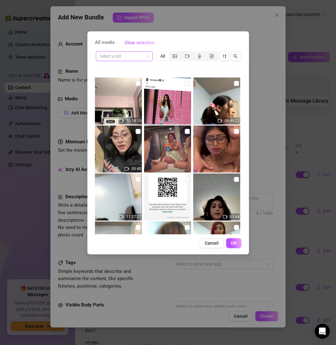
click at [120, 59] on input "search" at bounding box center [122, 55] width 44 height 9
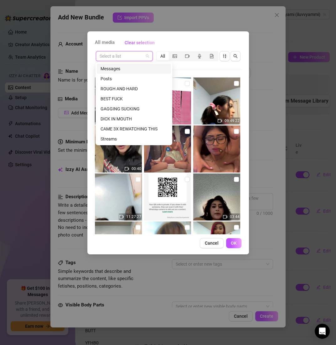
paste input "YFHB06232469"
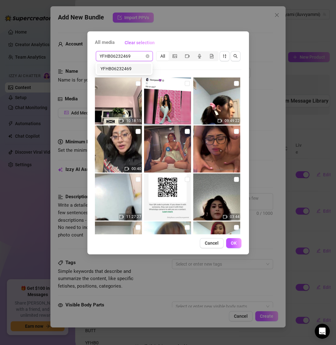
click at [132, 68] on div "YFHB06232469" at bounding box center [124, 68] width 47 height 7
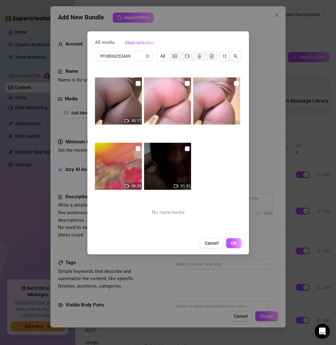
click at [186, 151] on label at bounding box center [187, 148] width 5 height 7
click at [186, 151] on input "checkbox" at bounding box center [187, 148] width 5 height 5
click at [138, 83] on input "checkbox" at bounding box center [138, 83] width 5 height 5
click at [189, 80] on img at bounding box center [167, 100] width 47 height 47
click at [234, 82] on input "checkbox" at bounding box center [236, 83] width 5 height 5
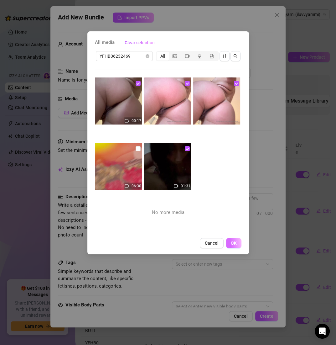
click at [234, 239] on button "OK" at bounding box center [233, 243] width 15 height 10
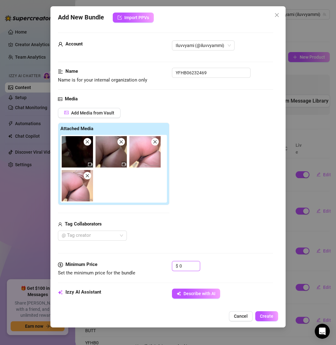
drag, startPoint x: 188, startPoint y: 265, endPoint x: 169, endPoint y: 263, distance: 18.9
click at [169, 264] on div "Minimum Price Set the minimum price for the bundle $ 0" at bounding box center [165, 269] width 215 height 16
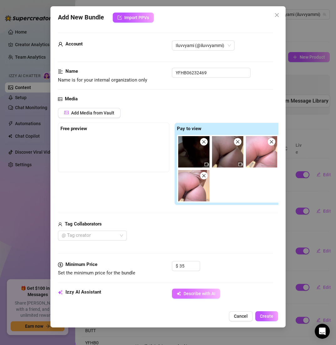
click at [192, 295] on button "Describe with AI" at bounding box center [196, 293] width 48 height 10
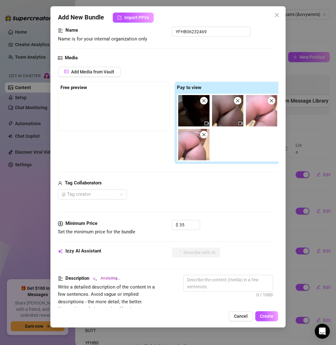
scroll to position [47, 0]
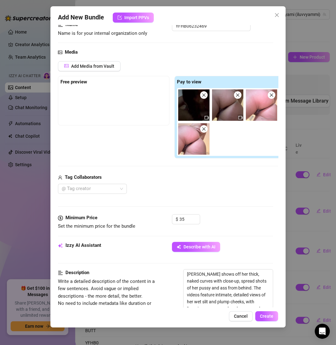
click at [181, 194] on div "Media Add Media from Vault Free preview Pay to view Tag Collaborators @ Tag cre…" at bounding box center [165, 132] width 215 height 166
click at [271, 321] on button "Create" at bounding box center [267, 316] width 23 height 10
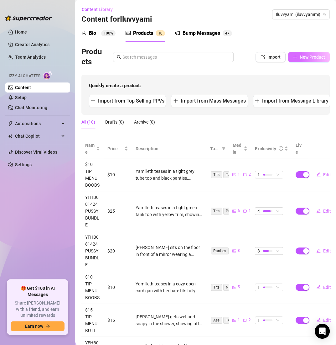
click at [301, 54] on button "New Product" at bounding box center [309, 57] width 42 height 10
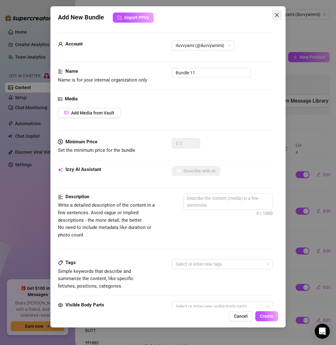
click at [279, 17] on icon "close" at bounding box center [277, 15] width 5 height 5
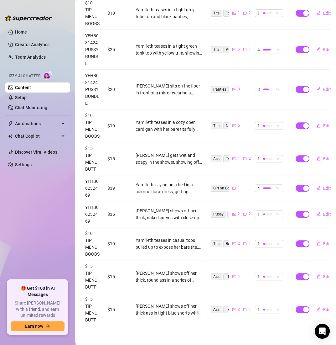
scroll to position [0, 0]
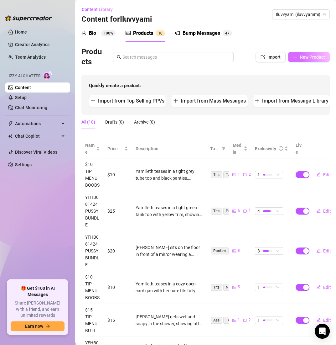
click at [300, 55] on span "New Product" at bounding box center [312, 57] width 25 height 5
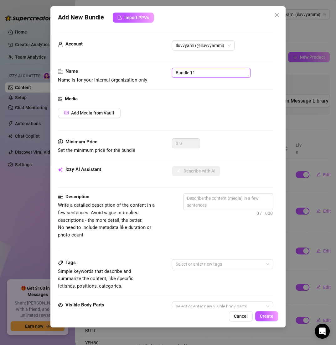
click at [216, 75] on input "Bundle 11" at bounding box center [211, 73] width 79 height 10
paste input "YFAB10723ASS"
click at [82, 118] on div "Media Add Media from Vault" at bounding box center [165, 116] width 215 height 43
click at [83, 113] on span "Add Media from Vault" at bounding box center [92, 112] width 43 height 5
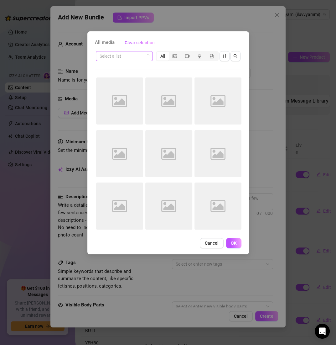
click at [111, 56] on input "search" at bounding box center [122, 55] width 44 height 9
paste input "YFAB10723ASS"
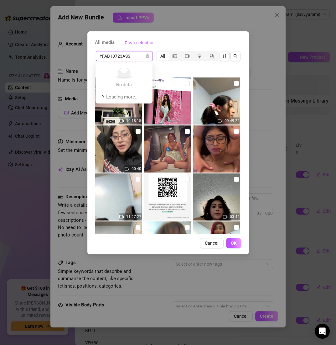
click at [134, 56] on input "YFAB10723ASS" at bounding box center [122, 55] width 44 height 9
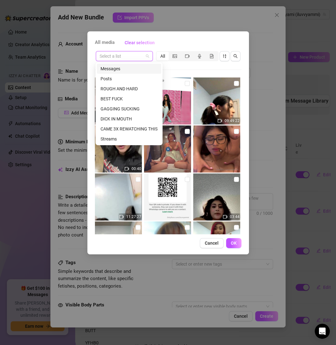
paste input "YFAB10723ASS"
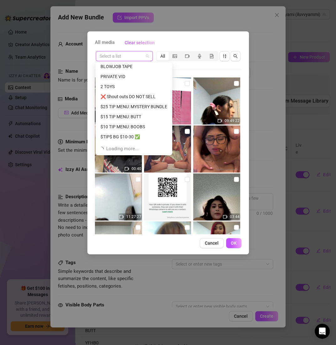
scroll to position [220, 0]
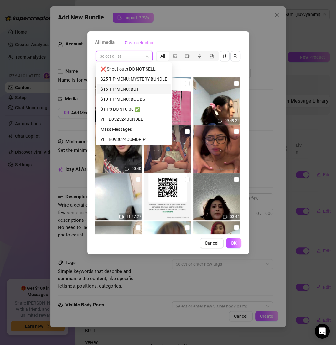
paste input "YFAB10723ASS"
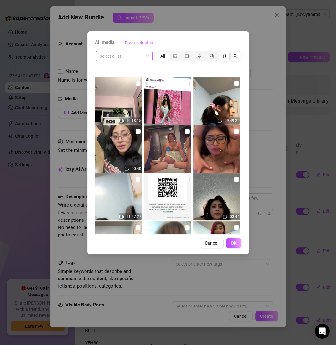
click at [136, 52] on input "search" at bounding box center [122, 55] width 44 height 9
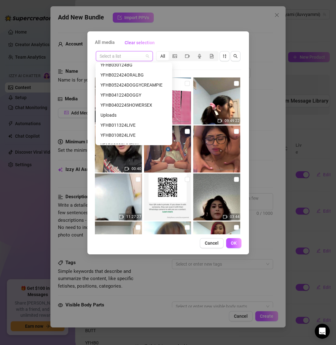
scroll to position [521, 0]
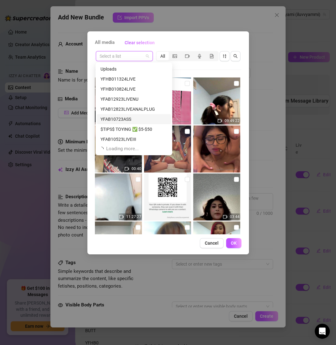
click at [126, 117] on div "YFAB10723ASS" at bounding box center [134, 119] width 67 height 7
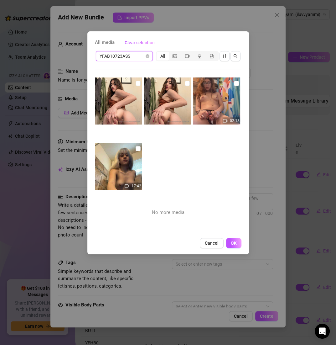
click at [140, 148] on img at bounding box center [118, 166] width 47 height 47
click at [236, 245] on span "OK" at bounding box center [234, 242] width 6 height 5
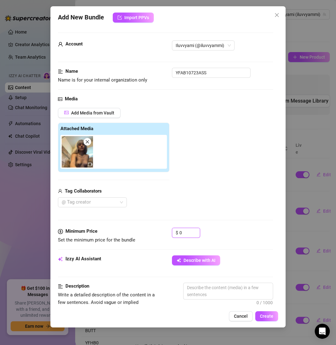
drag, startPoint x: 183, startPoint y: 231, endPoint x: 152, endPoint y: 230, distance: 31.7
click at [152, 230] on div "Minimum Price Set the minimum price for the bundle $ 0" at bounding box center [165, 236] width 215 height 16
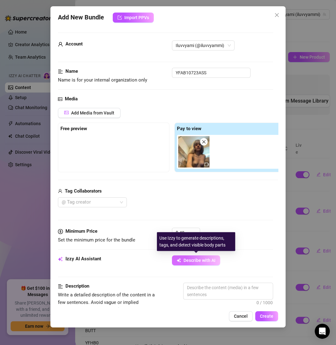
click at [189, 263] on button "Describe with AI" at bounding box center [196, 260] width 48 height 10
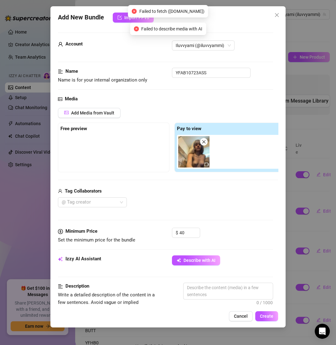
click at [205, 144] on span at bounding box center [204, 142] width 8 height 8
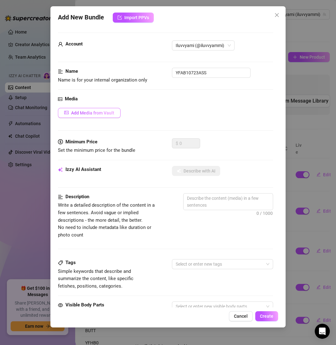
click at [107, 113] on span "Add Media from Vault" at bounding box center [92, 112] width 43 height 5
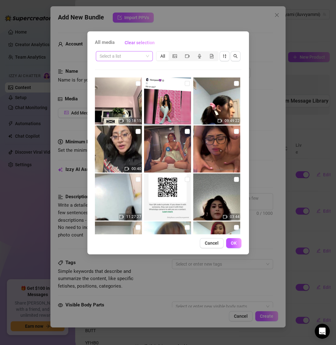
click at [136, 53] on input "search" at bounding box center [122, 55] width 44 height 9
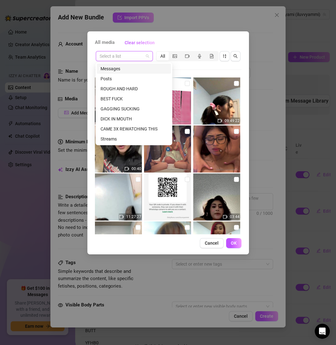
paste input "YFAB10723ASS"
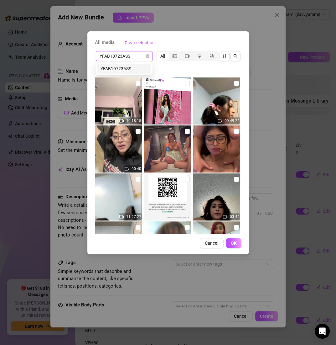
click at [134, 65] on div "YFAB10723ASS" at bounding box center [124, 68] width 47 height 7
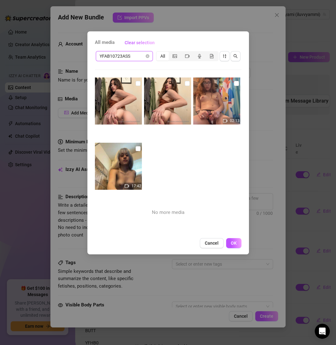
click at [187, 81] on img at bounding box center [167, 100] width 47 height 47
click at [138, 82] on input "checkbox" at bounding box center [138, 83] width 5 height 5
click at [234, 83] on input "checkbox" at bounding box center [236, 83] width 5 height 5
click at [234, 244] on span "OK" at bounding box center [234, 242] width 6 height 5
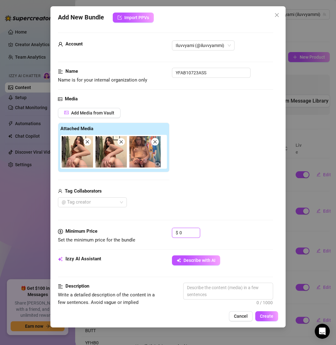
drag, startPoint x: 188, startPoint y: 233, endPoint x: 166, endPoint y: 233, distance: 21.9
click at [166, 233] on div "Minimum Price Set the minimum price for the bundle $ 0" at bounding box center [165, 236] width 215 height 16
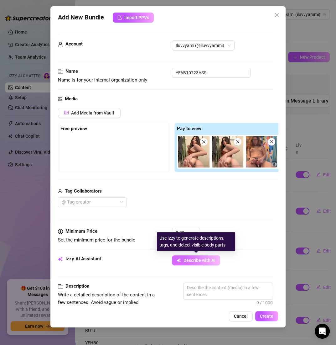
click at [198, 258] on span "Describe with AI" at bounding box center [200, 260] width 32 height 5
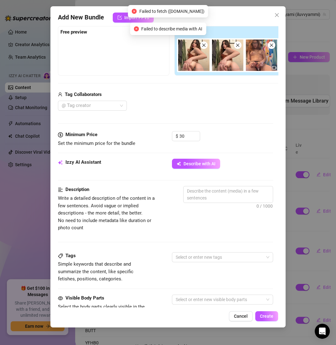
scroll to position [103, 0]
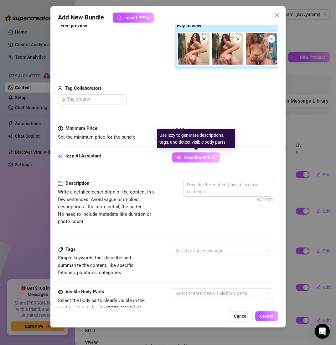
click at [195, 155] on span "Describe with AI" at bounding box center [200, 157] width 32 height 5
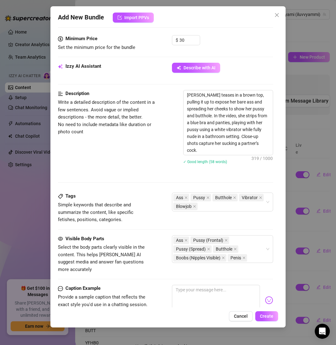
scroll to position [297, 0]
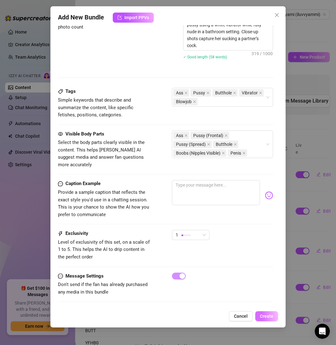
click at [262, 318] on span "Create" at bounding box center [266, 316] width 13 height 5
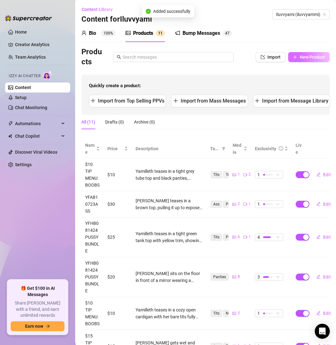
click at [305, 57] on span "New Product" at bounding box center [312, 57] width 25 height 5
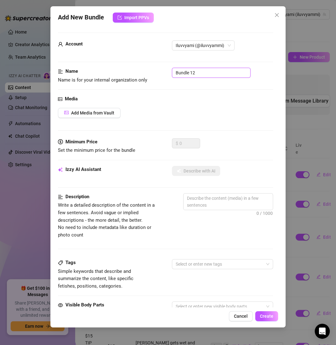
click at [203, 68] on input "Bundle 12" at bounding box center [211, 73] width 79 height 10
paste input "YFAB10823SHOWERTOY"
click at [99, 111] on span "Add Media from Vault" at bounding box center [92, 112] width 43 height 5
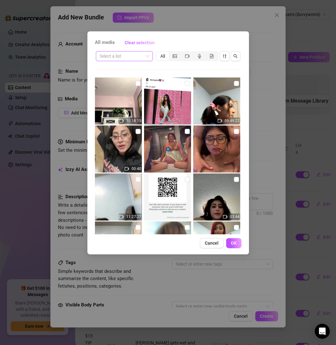
click at [119, 52] on input "search" at bounding box center [122, 55] width 44 height 9
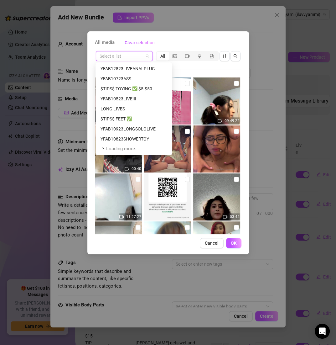
scroll to position [560, 0]
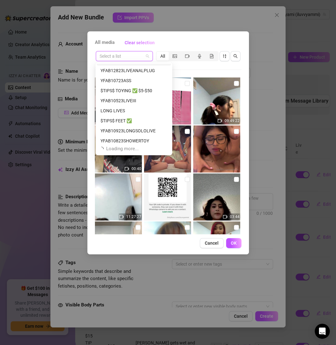
click at [119, 59] on input "search" at bounding box center [122, 55] width 44 height 9
paste input "YFAB10823SHOWERTOY"
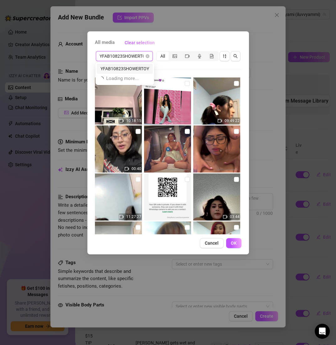
scroll to position [0, 0]
click at [137, 72] on div "YFAB10823SHOWERTOY" at bounding box center [125, 69] width 56 height 10
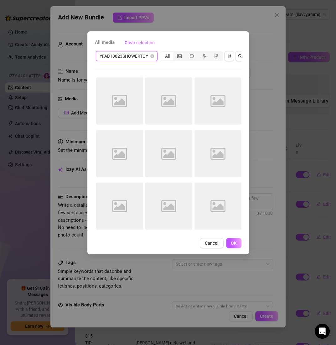
click at [139, 67] on div "YFAB10823SHOWERTOY YFAB10823SHOWERTOY All Image placeholder Image placeholder I…" at bounding box center [168, 142] width 147 height 184
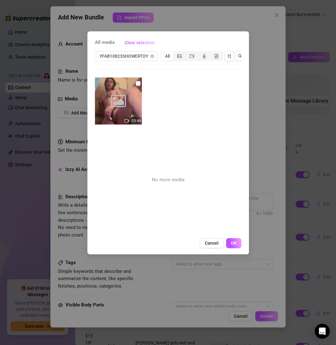
click at [139, 83] on input "checkbox" at bounding box center [138, 83] width 5 height 5
click at [236, 245] on span "OK" at bounding box center [234, 242] width 6 height 5
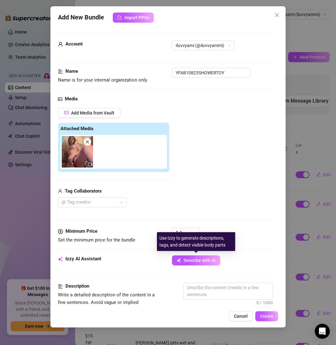
click at [184, 232] on div "Use Izzy to generate descriptions, tags, and detect visible body parts" at bounding box center [196, 241] width 78 height 19
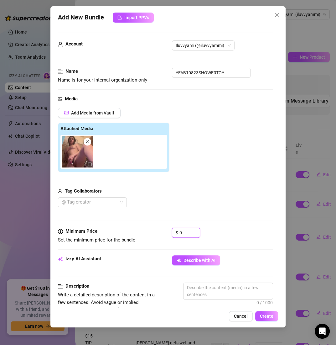
drag, startPoint x: 186, startPoint y: 229, endPoint x: 168, endPoint y: 229, distance: 17.6
click at [168, 229] on div "Minimum Price Set the minimum price for the bundle $ 0" at bounding box center [165, 236] width 215 height 16
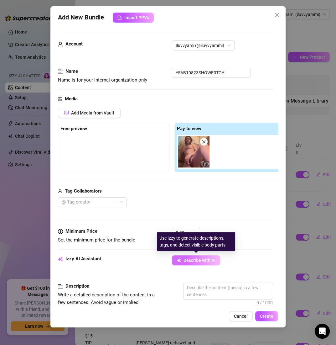
click at [206, 262] on button "Describe with AI" at bounding box center [196, 260] width 48 height 10
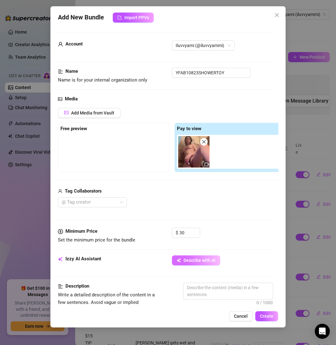
click at [197, 260] on span "Describe with AI" at bounding box center [200, 260] width 32 height 5
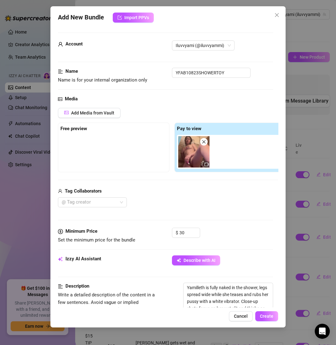
scroll to position [288, 0]
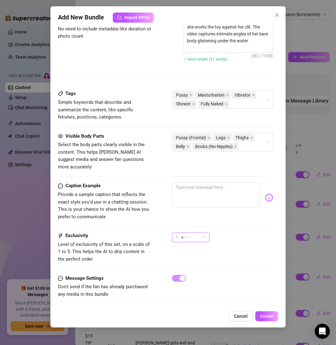
click at [188, 232] on div "1" at bounding box center [188, 236] width 24 height 9
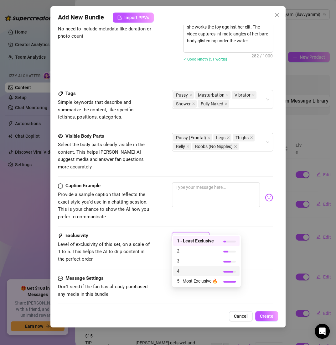
click at [190, 269] on span "4" at bounding box center [197, 270] width 41 height 7
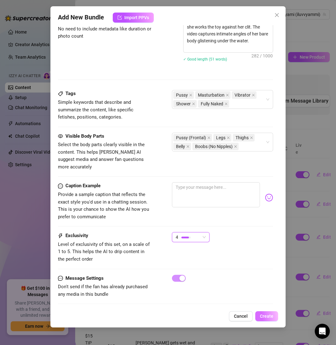
click at [265, 314] on span "Create" at bounding box center [266, 316] width 13 height 5
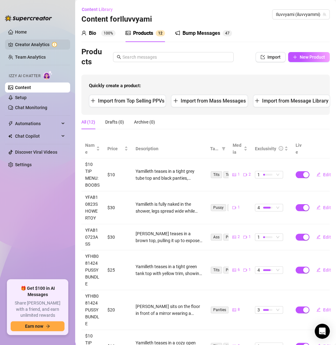
click at [54, 45] on link "Creator Analytics" at bounding box center [40, 45] width 50 height 10
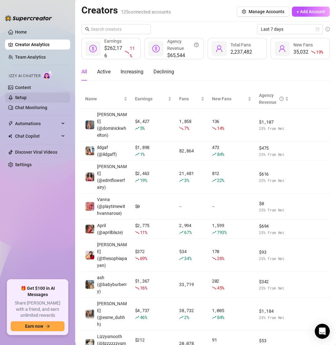
click at [19, 97] on link "Setup" at bounding box center [21, 97] width 12 height 5
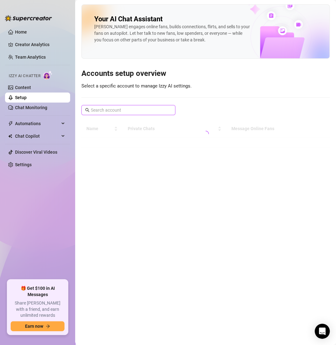
click at [137, 112] on input "text" at bounding box center [129, 110] width 76 height 7
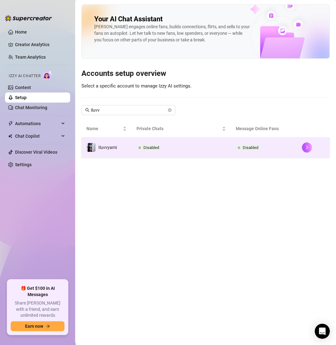
click at [126, 145] on td "Iluvvyami" at bounding box center [107, 147] width 50 height 20
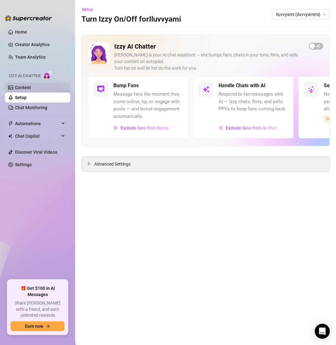
click at [28, 89] on link "Content" at bounding box center [23, 87] width 16 height 5
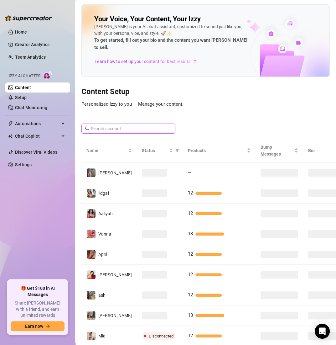
click at [116, 125] on input "text" at bounding box center [129, 128] width 76 height 7
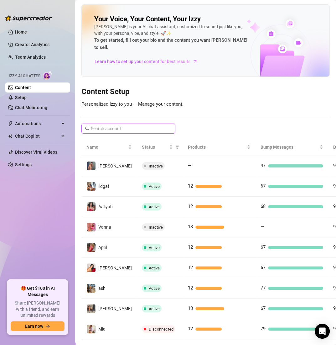
click at [131, 125] on input "text" at bounding box center [129, 128] width 76 height 7
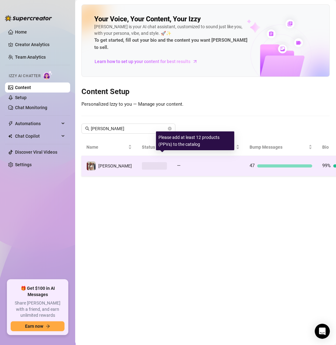
click at [180, 162] on div "—" at bounding box center [208, 166] width 63 height 8
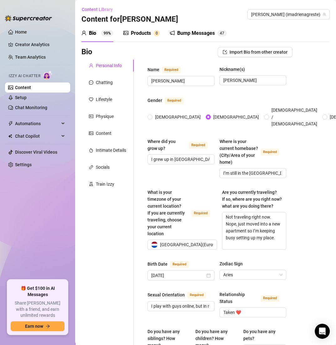
click at [145, 29] on div "Products 0" at bounding box center [142, 33] width 36 height 18
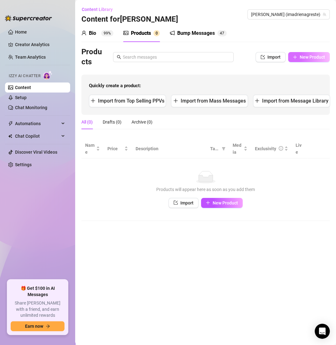
click at [302, 60] on button "New Product" at bounding box center [309, 57] width 42 height 10
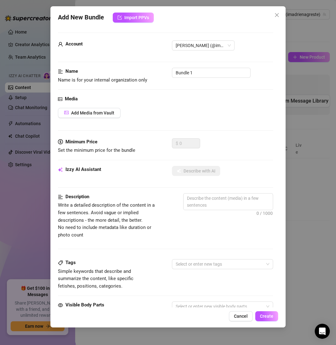
click at [191, 78] on div "Name Name is for your internal organization only Bundle 1" at bounding box center [165, 76] width 215 height 16
click at [198, 73] on input "Bundle 1" at bounding box center [211, 73] width 79 height 10
paste input "✅ $TIPS $10-$25 ( SELECT 2-3 NOT ENTIRE FOLDER)"
click at [109, 111] on span "Add Media from Vault" at bounding box center [92, 112] width 43 height 5
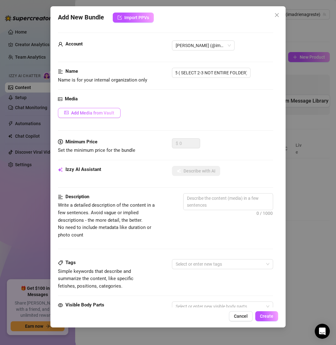
scroll to position [0, 0]
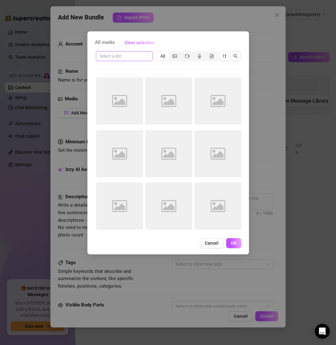
click at [121, 56] on input "search" at bounding box center [122, 55] width 44 height 9
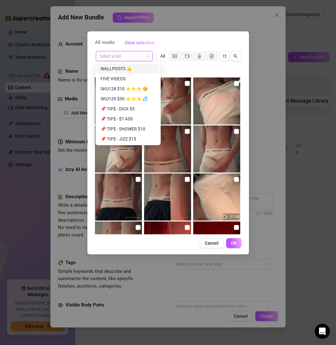
paste input "✅ $TIPS $10-$25 ( SELECT 2-3 NOT ENTIRE FOLDER)"
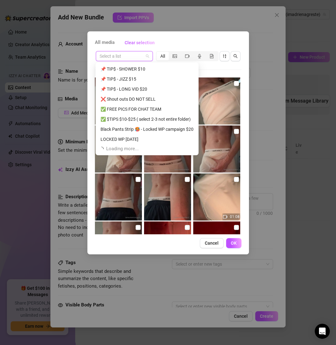
scroll to position [49, 0]
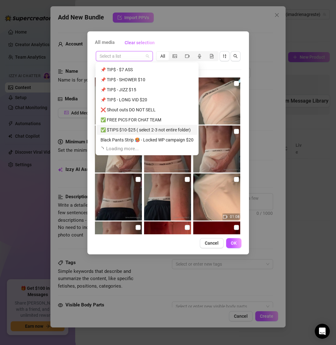
click at [136, 127] on div "✅ $TIPS $10-$25 ( select 2-3 not entire folder)" at bounding box center [147, 129] width 93 height 7
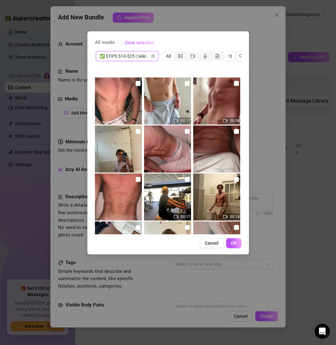
scroll to position [236, 0]
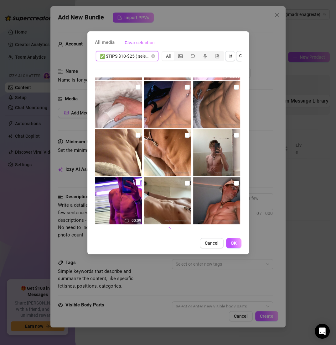
click at [136, 185] on label at bounding box center [138, 183] width 5 height 7
click at [136, 185] on input "checkbox" at bounding box center [138, 183] width 5 height 5
click at [180, 184] on img at bounding box center [167, 200] width 47 height 47
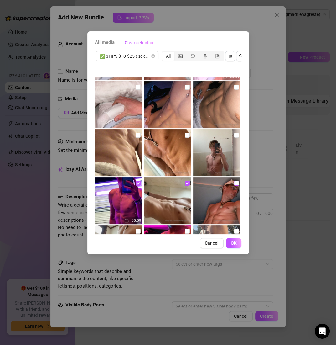
click at [234, 181] on input "checkbox" at bounding box center [236, 183] width 5 height 5
click at [231, 245] on span "OK" at bounding box center [234, 242] width 6 height 5
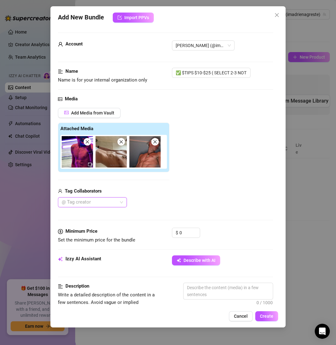
click at [86, 142] on icon "close" at bounding box center [87, 141] width 3 height 3
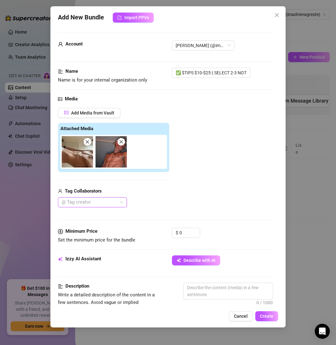
click at [90, 138] on img at bounding box center [77, 151] width 31 height 31
click at [90, 140] on span at bounding box center [88, 142] width 8 height 8
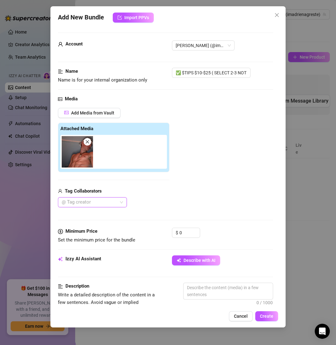
click at [91, 140] on span at bounding box center [88, 142] width 8 height 8
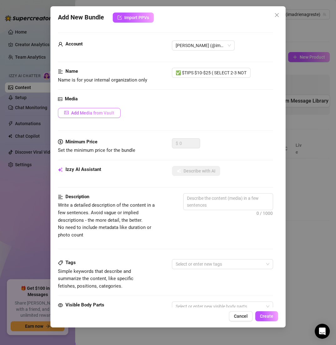
click at [92, 114] on span "Add Media from Vault" at bounding box center [92, 112] width 43 height 5
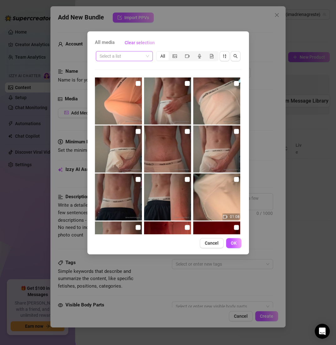
click at [126, 60] on input "search" at bounding box center [122, 55] width 44 height 9
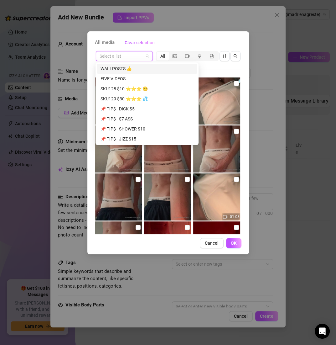
paste input "✅ $TIPS $10-$25 ( SELECT 2-3 NOT ENTIRE FOLDER)"
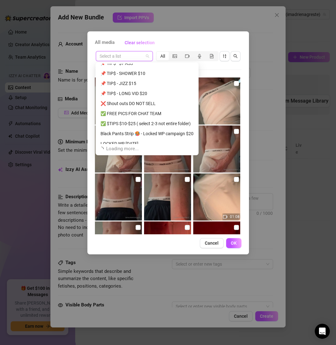
scroll to position [55, 0]
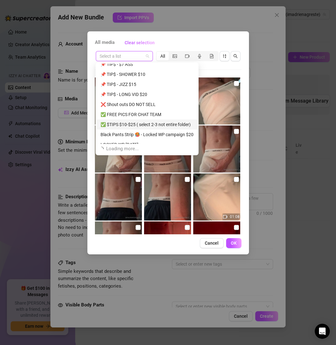
click at [142, 122] on div "✅ $TIPS $10-$25 ( select 2-3 not entire folder)" at bounding box center [147, 124] width 93 height 7
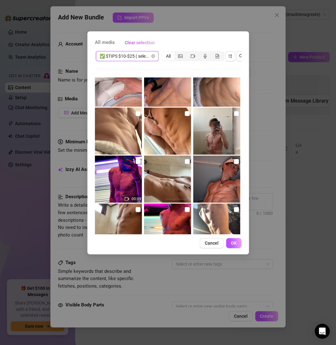
scroll to position [476, 0]
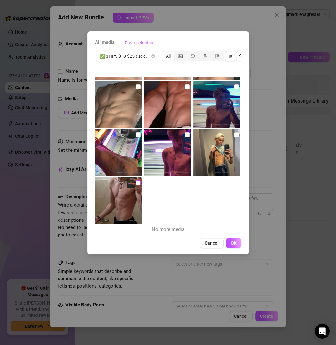
click at [137, 182] on input "checkbox" at bounding box center [138, 182] width 5 height 5
click at [229, 132] on img at bounding box center [216, 152] width 47 height 47
click at [185, 136] on input "checkbox" at bounding box center [187, 134] width 5 height 5
click at [133, 134] on img at bounding box center [118, 152] width 47 height 47
click at [228, 243] on div "All media Clear selection ✅ $TIPS $10-$25 ( select 2-3 not entire folder) All 0…" at bounding box center [168, 142] width 162 height 223
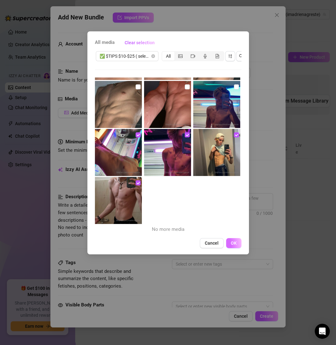
click at [229, 247] on button "OK" at bounding box center [233, 243] width 15 height 10
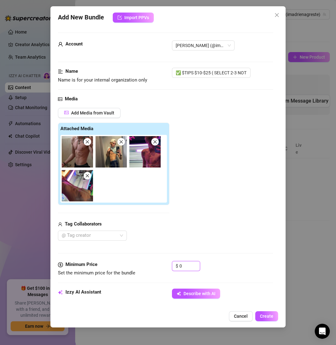
drag, startPoint x: 184, startPoint y: 268, endPoint x: 149, endPoint y: 267, distance: 35.7
click at [149, 268] on div "Minimum Price Set the minimum price for the bundle $ 0" at bounding box center [165, 269] width 215 height 16
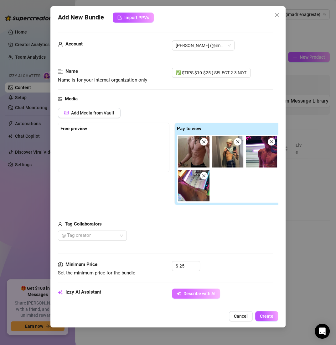
click at [187, 288] on button "Describe with AI" at bounding box center [196, 293] width 48 height 10
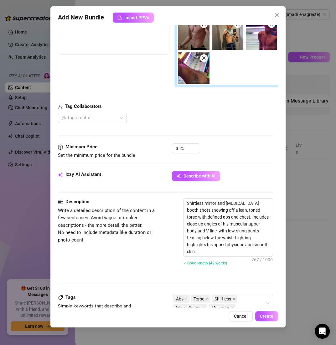
scroll to position [121, 0]
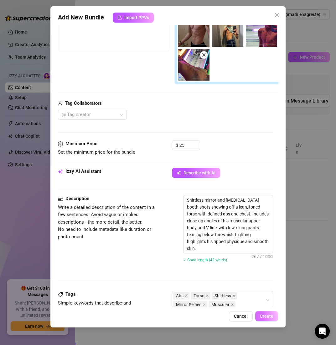
click at [260, 318] on button "Create" at bounding box center [267, 316] width 23 height 10
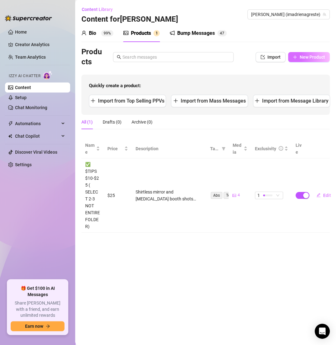
click at [303, 56] on span "New Product" at bounding box center [312, 57] width 25 height 5
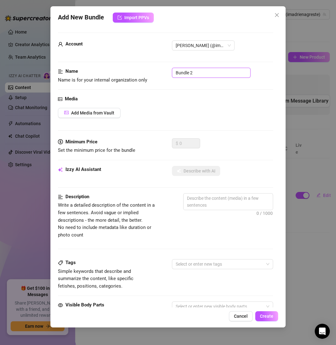
click at [193, 68] on input "Bundle 2" at bounding box center [211, 73] width 79 height 10
paste input "✅ $TIPS $10-$25 ( SELECT 2-3 NOT ENTIRE FOLDER)"
click at [100, 106] on div "Media Add Media from Vault" at bounding box center [165, 116] width 215 height 43
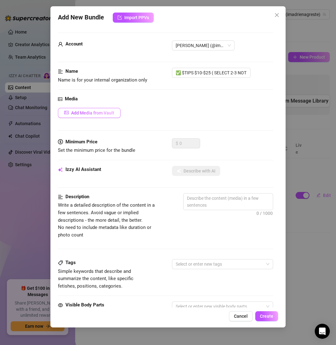
click at [100, 108] on button "Add Media from Vault" at bounding box center [89, 113] width 63 height 10
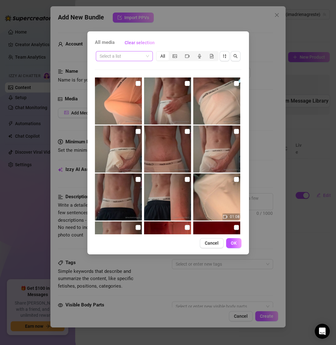
click at [119, 59] on input "search" at bounding box center [122, 55] width 44 height 9
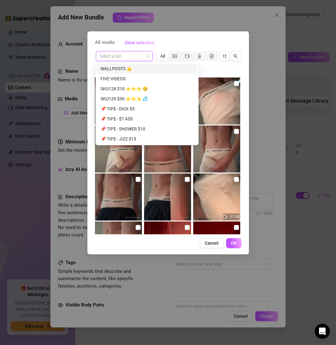
paste input "✅ $TIPS $10-$25 ( SELECT 2-3 NOT ENTIRE FOLDER)"
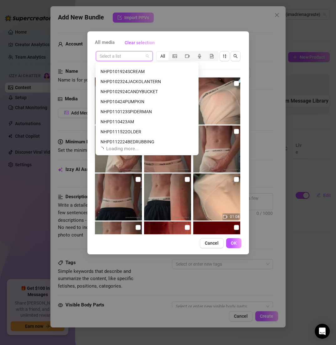
scroll to position [234, 0]
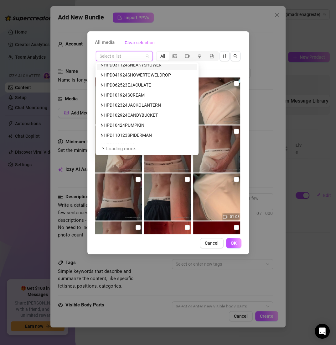
click at [124, 56] on input "search" at bounding box center [122, 55] width 44 height 9
paste input "✅ $TIPS $10-$25 ( SELECT 2-3 NOT ENTIRE FOLDER)"
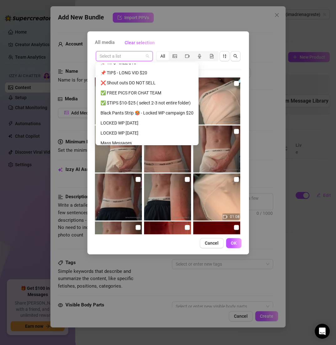
scroll to position [57, 0]
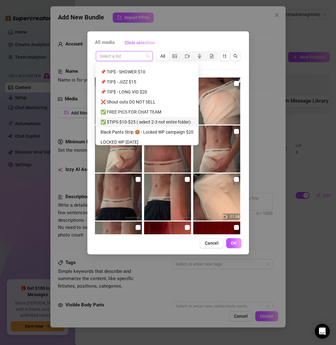
click at [120, 121] on div "✅ $TIPS $10-$25 ( select 2-3 not entire folder)" at bounding box center [147, 122] width 93 height 7
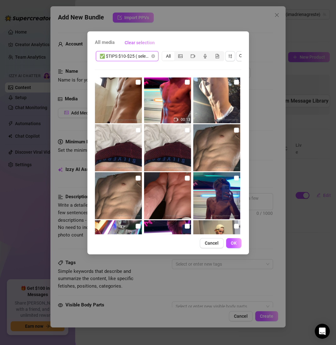
scroll to position [476, 0]
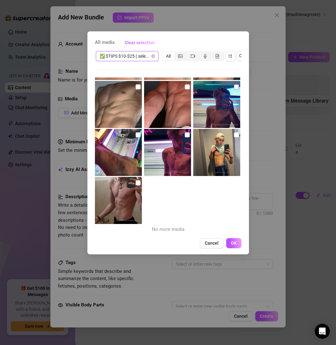
click at [234, 89] on input "checkbox" at bounding box center [236, 86] width 5 height 5
click at [187, 87] on img at bounding box center [167, 104] width 47 height 47
click at [137, 87] on input "checkbox" at bounding box center [138, 86] width 5 height 5
click at [231, 248] on button "OK" at bounding box center [233, 243] width 15 height 10
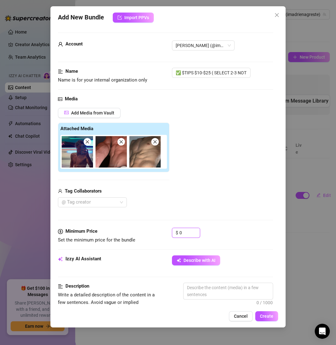
drag, startPoint x: 187, startPoint y: 231, endPoint x: 144, endPoint y: 224, distance: 43.9
click at [144, 224] on form "Account [PERSON_NAME] (@imadrienagreste) Name Name is for your internal organiz…" at bounding box center [165, 300] width 215 height 535
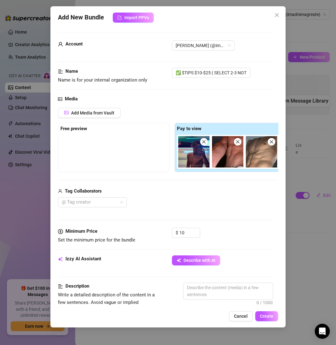
click at [192, 253] on div "Minimum Price Set the minimum price for the bundle $ 10" at bounding box center [165, 242] width 215 height 28
click at [192, 258] on span "Describe with AI" at bounding box center [200, 260] width 32 height 5
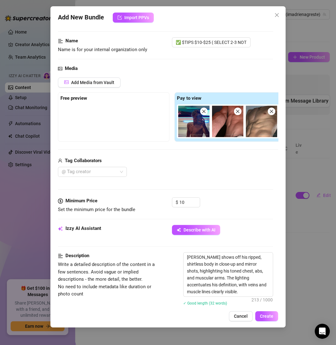
scroll to position [0, 0]
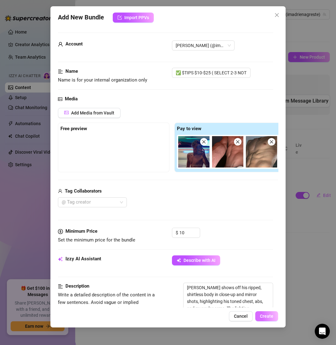
click at [264, 314] on span "Create" at bounding box center [266, 316] width 13 height 5
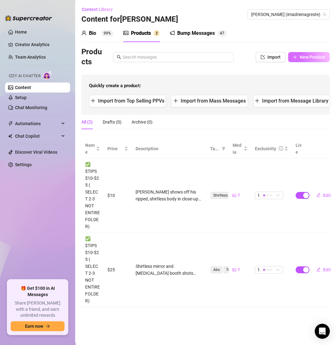
click at [306, 61] on button "New Product" at bounding box center [309, 57] width 42 height 10
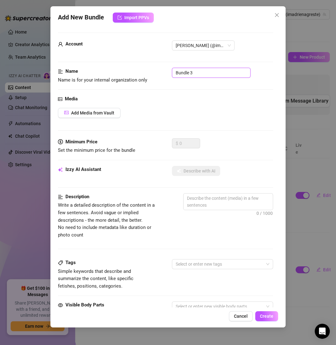
click at [207, 73] on input "Bundle 3" at bounding box center [211, 73] width 79 height 10
paste input "✅ $TIPS $10-$25 ( SELECT 2-3 NOT ENTIRE FOLDER)"
click at [113, 111] on span "Add Media from Vault" at bounding box center [92, 112] width 43 height 5
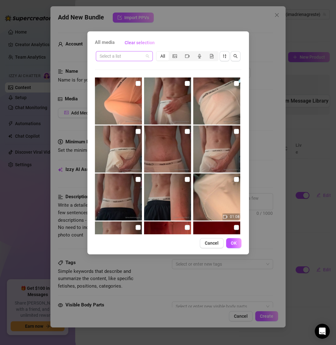
click at [128, 58] on input "search" at bounding box center [122, 55] width 44 height 9
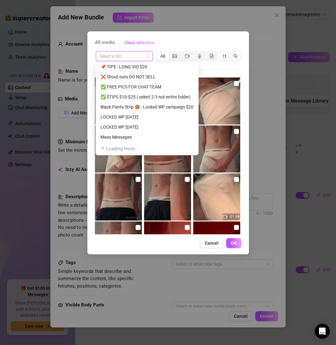
scroll to position [77, 0]
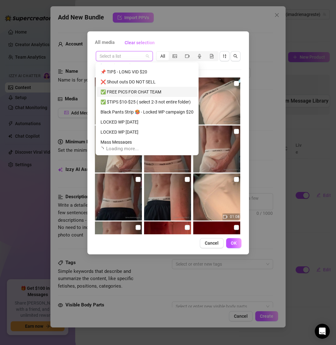
click at [150, 94] on div "✅ FREE PICS FOR CHAT TEAM" at bounding box center [147, 91] width 93 height 7
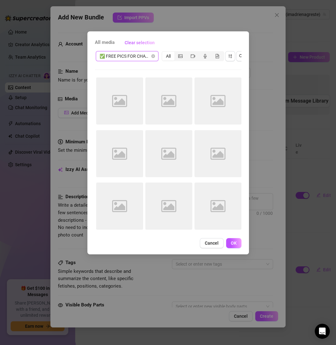
click at [145, 58] on span "✅ FREE PICS FOR CHAT TEAM" at bounding box center [127, 55] width 55 height 9
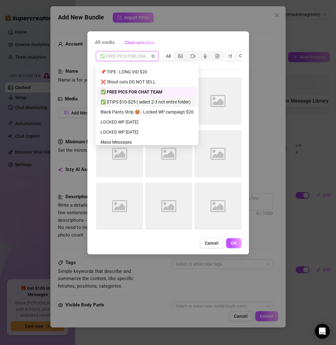
click at [146, 100] on div "✅ $TIPS $10-$25 ( select 2-3 not entire folder)" at bounding box center [147, 101] width 93 height 7
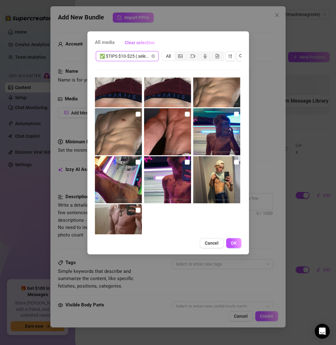
scroll to position [425, 0]
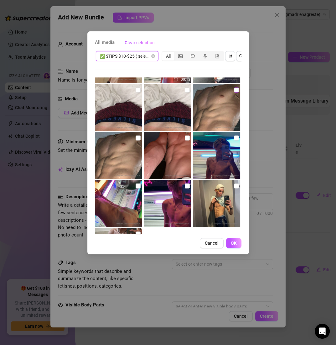
click at [234, 92] on input "checkbox" at bounding box center [236, 89] width 5 height 5
click at [185, 90] on input "checkbox" at bounding box center [187, 89] width 5 height 5
click at [136, 90] on input "checkbox" at bounding box center [138, 89] width 5 height 5
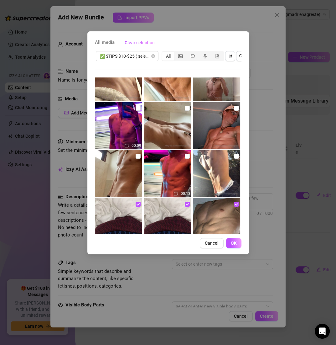
scroll to position [339, 0]
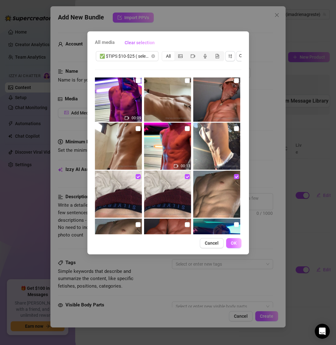
click at [233, 245] on span "OK" at bounding box center [234, 242] width 6 height 5
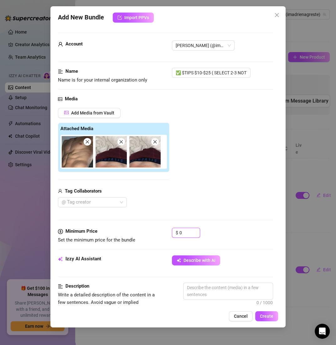
drag, startPoint x: 188, startPoint y: 234, endPoint x: 141, endPoint y: 231, distance: 47.1
click at [141, 232] on div "Minimum Price Set the minimum price for the bundle $ 0" at bounding box center [165, 236] width 215 height 16
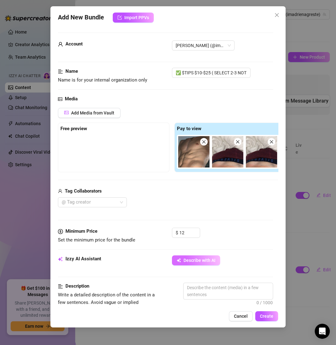
click at [187, 258] on span "Describe with AI" at bounding box center [200, 260] width 32 height 5
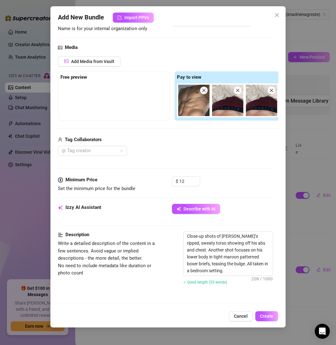
scroll to position [274, 0]
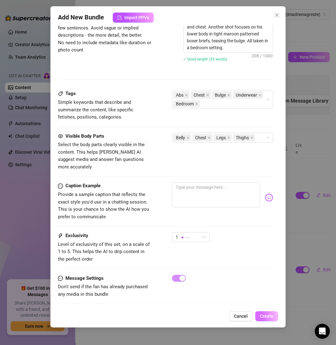
click at [263, 317] on span "Create" at bounding box center [266, 316] width 13 height 5
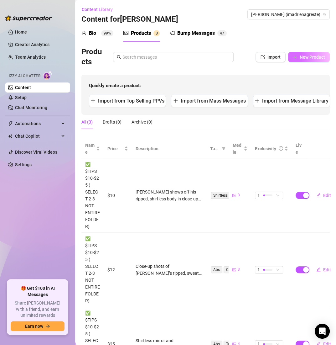
click at [300, 58] on span "New Product" at bounding box center [312, 57] width 25 height 5
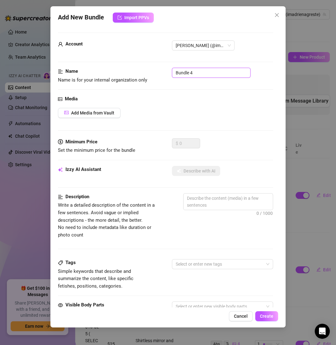
click at [208, 71] on input "Bundle 4" at bounding box center [211, 73] width 79 height 10
paste input "✅ $TIPS $10-$25 ( SELECT 2-3 NOT ENTIRE FOLDER)"
click at [96, 114] on span "Add Media from Vault" at bounding box center [92, 112] width 43 height 5
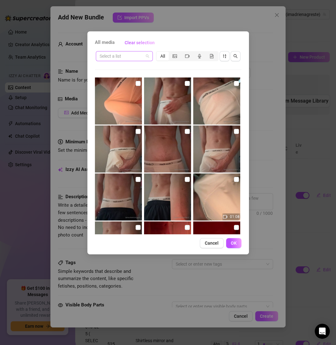
click at [124, 58] on input "search" at bounding box center [122, 55] width 44 height 9
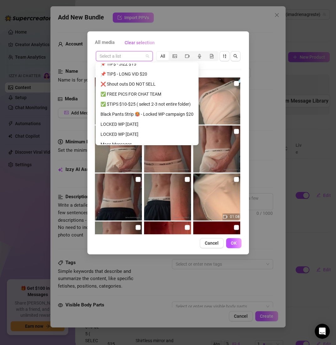
scroll to position [87, 0]
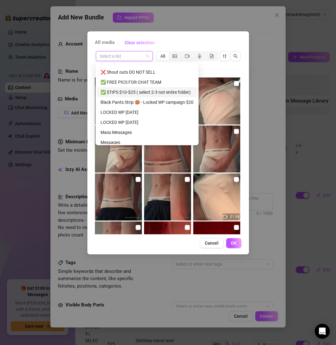
click at [158, 95] on div "✅ $TIPS $10-$25 ( select 2-3 not entire folder)" at bounding box center [147, 92] width 101 height 10
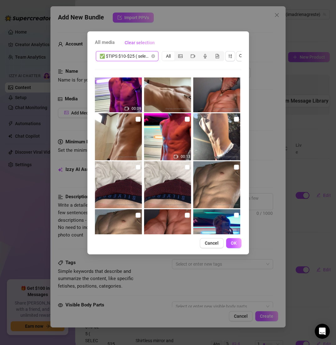
scroll to position [340, 0]
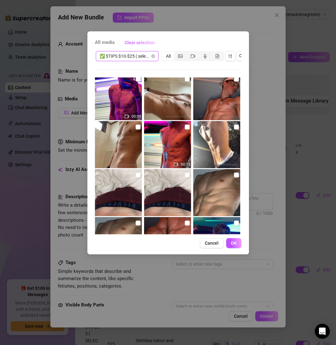
click at [230, 125] on img at bounding box center [216, 144] width 47 height 47
click at [185, 125] on input "checkbox" at bounding box center [187, 126] width 5 height 5
click at [139, 125] on input "checkbox" at bounding box center [138, 126] width 5 height 5
click at [233, 245] on span "OK" at bounding box center [234, 242] width 6 height 5
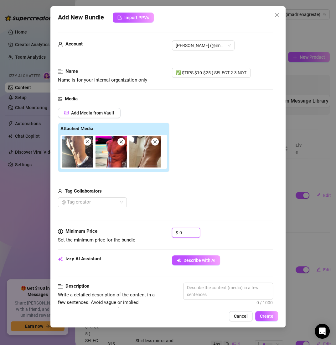
drag, startPoint x: 184, startPoint y: 234, endPoint x: 155, endPoint y: 233, distance: 29.2
click at [155, 233] on div "Minimum Price Set the minimum price for the bundle $ 0" at bounding box center [165, 236] width 215 height 16
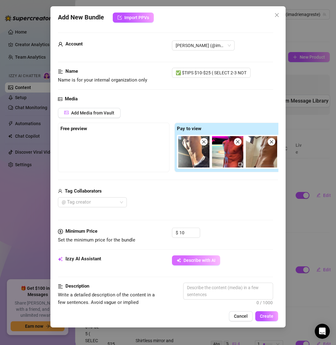
click at [194, 255] on button "Describe with AI" at bounding box center [196, 260] width 48 height 10
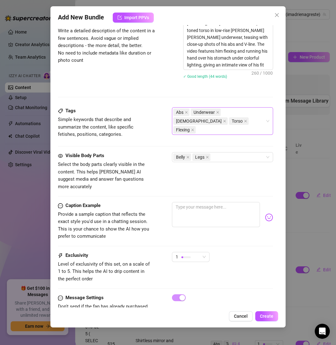
scroll to position [281, 0]
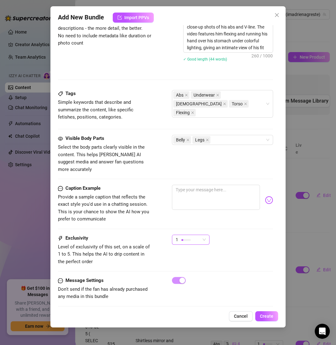
click at [197, 235] on div "1" at bounding box center [188, 239] width 24 height 9
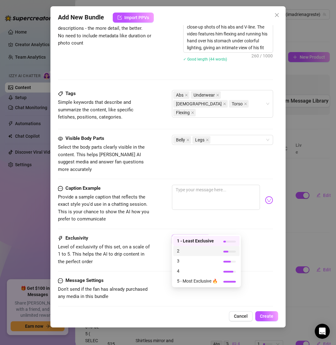
click at [200, 254] on span "2" at bounding box center [197, 250] width 41 height 7
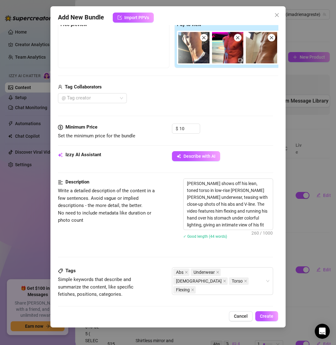
scroll to position [66, 0]
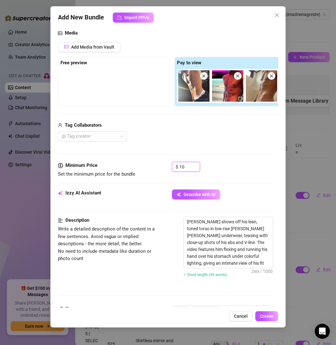
drag, startPoint x: 186, startPoint y: 166, endPoint x: 153, endPoint y: 166, distance: 33.6
click at [153, 166] on div "Minimum Price Set the minimum price for the bundle $ 10" at bounding box center [165, 170] width 215 height 16
click at [261, 315] on span "Create" at bounding box center [266, 316] width 13 height 5
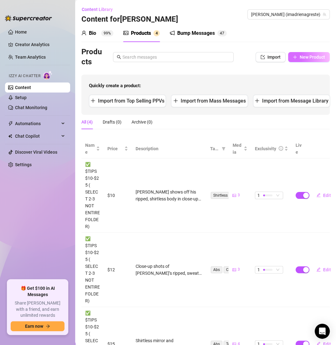
click at [307, 59] on span "New Product" at bounding box center [312, 57] width 25 height 5
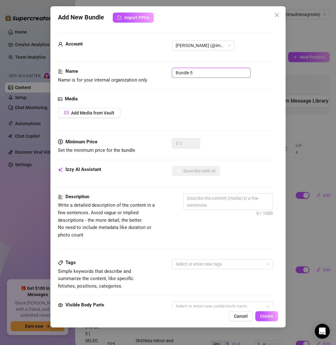
click at [225, 70] on input "Bundle 5" at bounding box center [211, 73] width 79 height 10
paste input "✅ $TIPS $10-$25 ( SELECT 2-3 NOT ENTIRE FOLDER)"
click at [104, 110] on span "Add Media from Vault" at bounding box center [92, 112] width 43 height 5
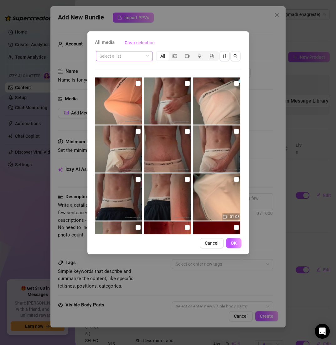
click at [130, 54] on input "search" at bounding box center [122, 55] width 44 height 9
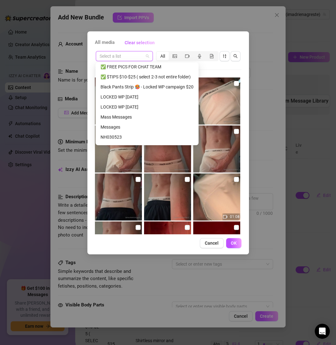
scroll to position [81, 0]
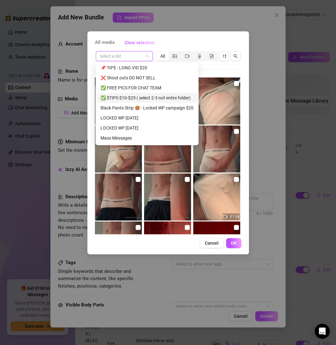
click at [131, 98] on div "✅ $TIPS $10-$25 ( select 2-3 not entire folder)" at bounding box center [147, 97] width 93 height 7
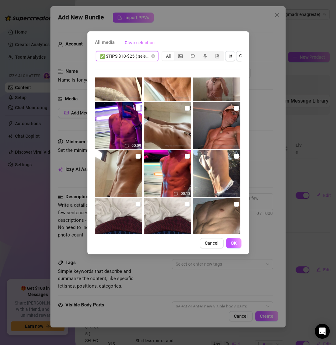
scroll to position [309, 0]
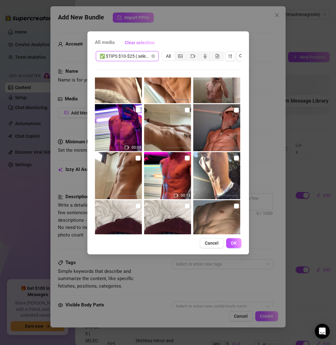
click at [234, 113] on img at bounding box center [216, 127] width 47 height 47
click at [186, 109] on input "checkbox" at bounding box center [187, 110] width 5 height 5
click at [138, 110] on input "checkbox" at bounding box center [138, 110] width 5 height 5
click at [229, 248] on button "OK" at bounding box center [233, 243] width 15 height 10
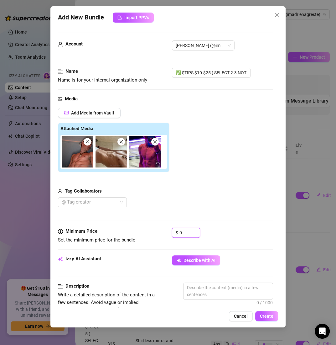
drag, startPoint x: 186, startPoint y: 227, endPoint x: 172, endPoint y: 227, distance: 14.1
click at [172, 228] on div "$ 0" at bounding box center [186, 233] width 28 height 10
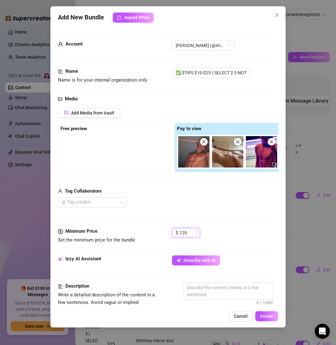
drag, startPoint x: 190, startPoint y: 230, endPoint x: 186, endPoint y: 230, distance: 4.1
click at [186, 230] on input "120" at bounding box center [190, 232] width 20 height 9
click at [198, 255] on button "Describe with AI" at bounding box center [196, 260] width 48 height 10
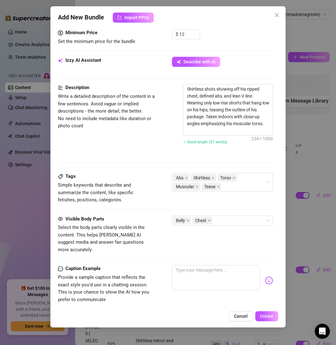
scroll to position [220, 0]
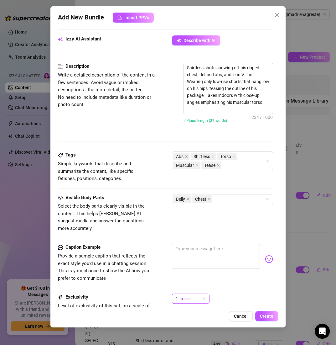
click at [203, 294] on span "1" at bounding box center [191, 298] width 30 height 9
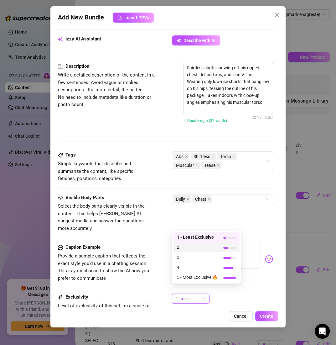
click at [186, 251] on div "2" at bounding box center [206, 247] width 66 height 10
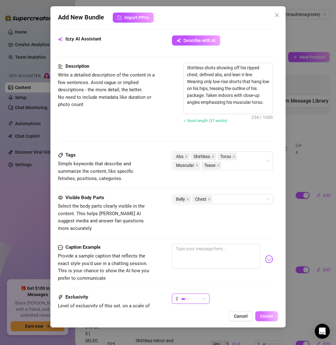
click at [266, 319] on button "Create" at bounding box center [267, 316] width 23 height 10
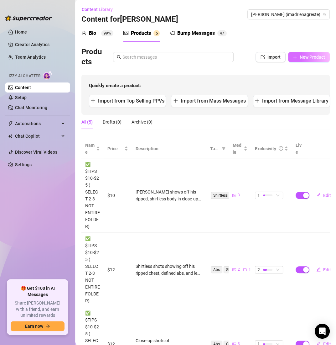
click at [297, 53] on button "New Product" at bounding box center [309, 57] width 42 height 10
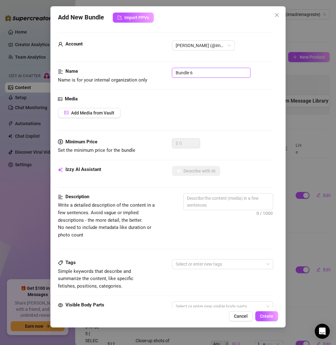
click at [206, 76] on input "Bundle 6" at bounding box center [211, 73] width 79 height 10
paste input "✅ $TIPS $10-$25 ( SELECT 2-3 NOT ENTIRE FOLDER)"
click at [99, 110] on span "Add Media from Vault" at bounding box center [92, 112] width 43 height 5
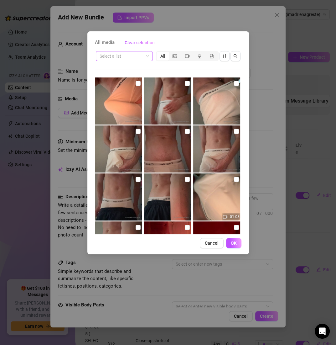
click at [118, 53] on input "search" at bounding box center [122, 55] width 44 height 9
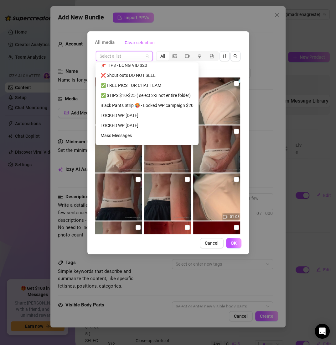
scroll to position [83, 0]
click at [124, 94] on div "✅ $TIPS $10-$25 ( select 2-3 not entire folder)" at bounding box center [147, 95] width 93 height 7
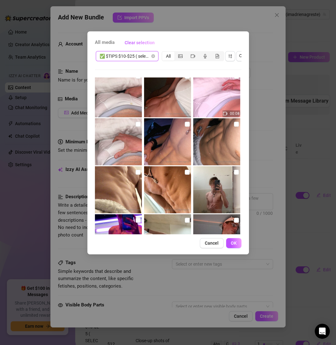
scroll to position [222, 0]
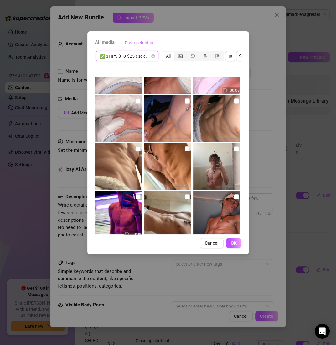
click at [229, 151] on img at bounding box center [216, 166] width 47 height 47
click at [185, 149] on input "checkbox" at bounding box center [187, 148] width 5 height 5
click at [136, 148] on input "checkbox" at bounding box center [138, 148] width 5 height 5
click at [237, 248] on button "OK" at bounding box center [233, 243] width 15 height 10
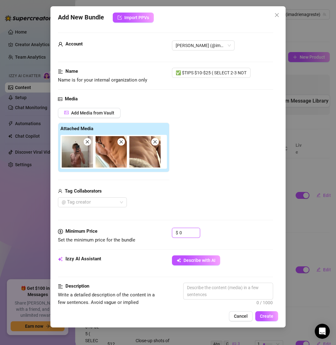
drag, startPoint x: 187, startPoint y: 234, endPoint x: 165, endPoint y: 231, distance: 21.8
click at [165, 231] on div "Minimum Price Set the minimum price for the bundle $ 0" at bounding box center [165, 236] width 215 height 16
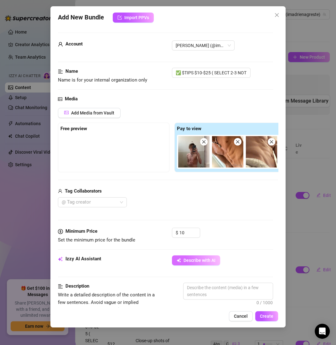
click at [197, 263] on button "Describe with AI" at bounding box center [196, 260] width 48 height 10
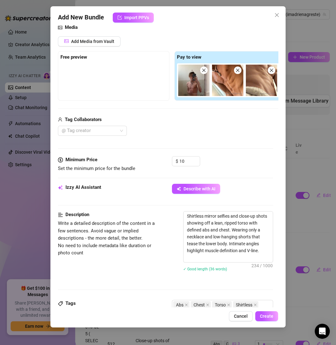
scroll to position [0, 0]
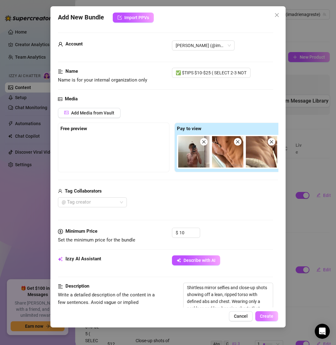
click at [266, 315] on span "Create" at bounding box center [266, 316] width 13 height 5
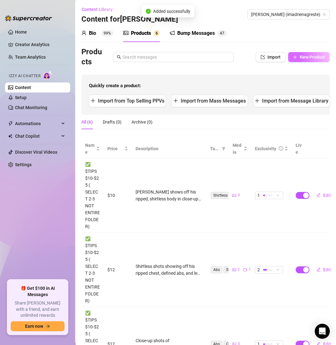
click at [302, 53] on button "New Product" at bounding box center [309, 57] width 42 height 10
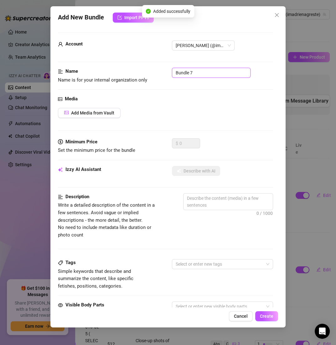
click at [233, 71] on input "Bundle 7" at bounding box center [211, 73] width 79 height 10
paste input "✅ $TIPS $10-$25 ( SELECT 2-3 NOT ENTIRE FOLDER)"
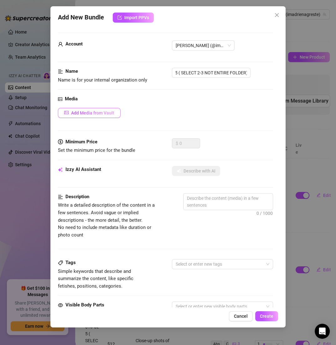
click at [105, 113] on span "Add Media from Vault" at bounding box center [92, 112] width 43 height 5
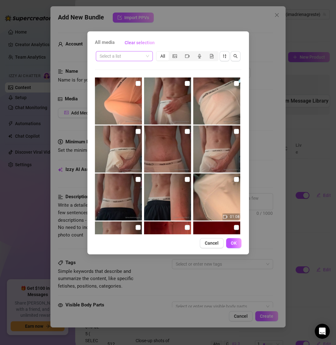
click at [129, 60] on input "search" at bounding box center [122, 55] width 44 height 9
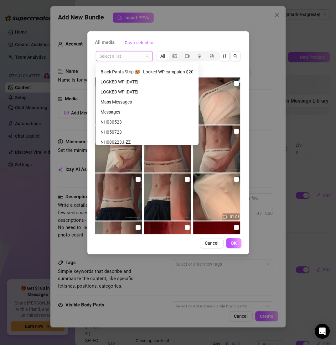
scroll to position [110, 0]
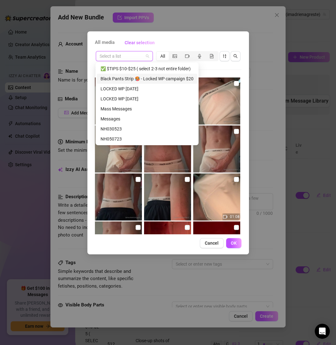
click at [123, 74] on div "Black Pants Strip 🥵 - Locked WP campaign $20" at bounding box center [147, 79] width 101 height 10
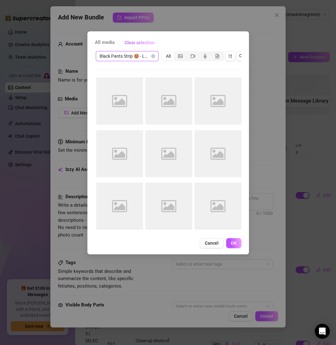
click at [119, 60] on span "Black Pants Strip 🥵 - Locked WP campaign $20" at bounding box center [127, 55] width 55 height 9
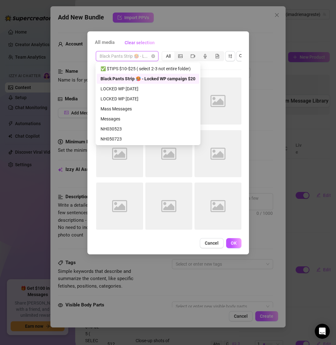
click at [120, 70] on div "✅ $TIPS $10-$25 ( select 2-3 not entire folder)" at bounding box center [148, 68] width 95 height 7
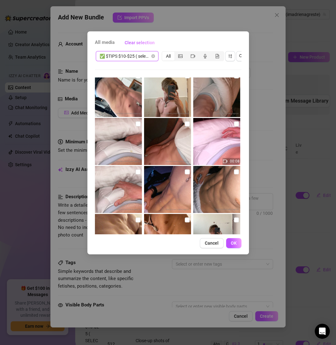
scroll to position [147, 0]
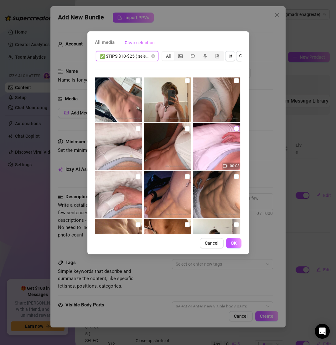
click at [234, 125] on label at bounding box center [236, 128] width 5 height 7
click at [234, 126] on input "checkbox" at bounding box center [236, 128] width 5 height 5
click at [185, 127] on input "checkbox" at bounding box center [187, 128] width 5 height 5
click at [141, 127] on img at bounding box center [118, 146] width 47 height 47
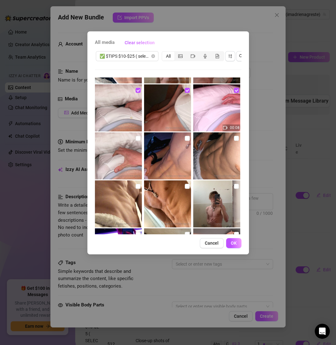
scroll to position [121, 0]
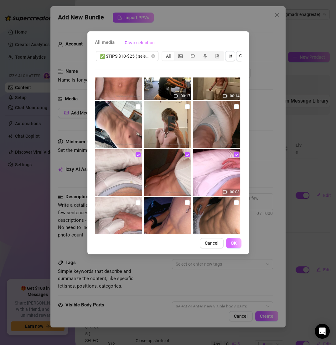
click at [231, 245] on span "OK" at bounding box center [234, 242] width 6 height 5
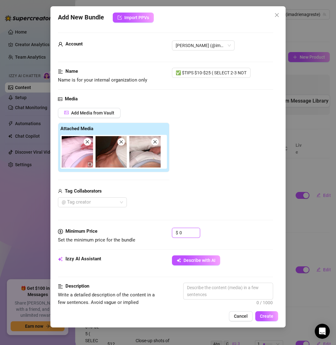
drag, startPoint x: 184, startPoint y: 234, endPoint x: 153, endPoint y: 230, distance: 31.3
click at [153, 230] on div "Minimum Price Set the minimum price for the bundle $ 0" at bounding box center [165, 236] width 215 height 16
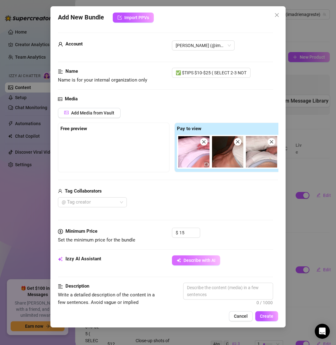
click at [193, 260] on span "Describe with AI" at bounding box center [200, 260] width 32 height 5
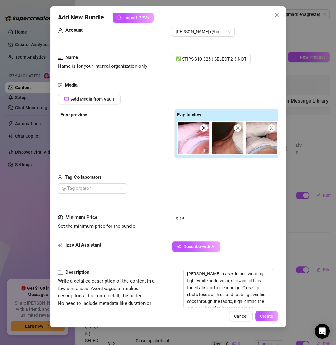
scroll to position [97, 0]
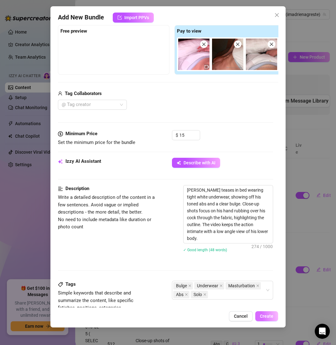
click at [261, 313] on button "Create" at bounding box center [267, 316] width 23 height 10
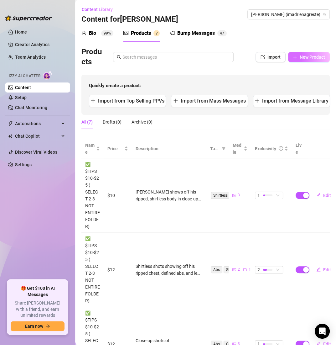
click at [301, 53] on button "New Product" at bounding box center [309, 57] width 42 height 10
click at [301, 59] on span "New Product" at bounding box center [312, 57] width 25 height 5
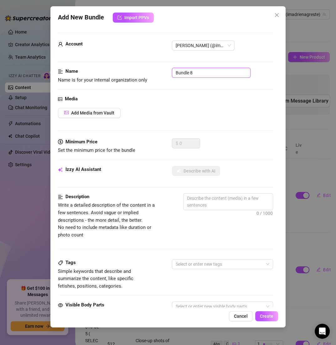
click at [195, 71] on input "Bundle 8" at bounding box center [211, 73] width 79 height 10
paste input "✅ $TIPS $10-$25 ( SELECT 2-3 NOT ENTIRE FOLDER)"
click at [105, 112] on span "Add Media from Vault" at bounding box center [92, 112] width 43 height 5
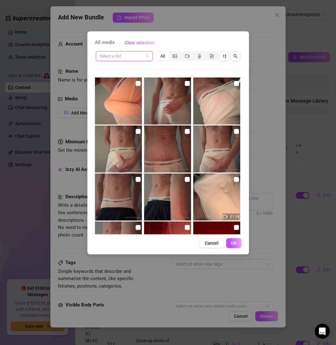
click at [113, 60] on input "search" at bounding box center [122, 55] width 44 height 9
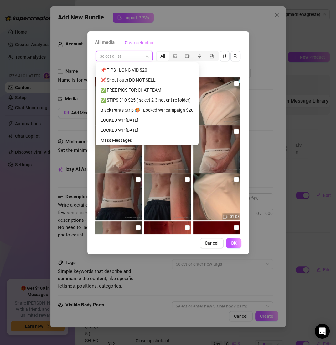
scroll to position [80, 0]
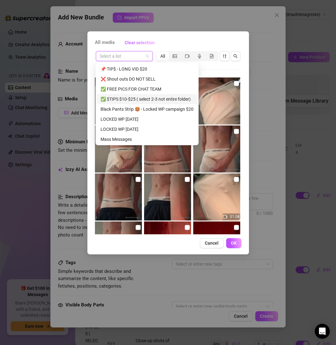
click at [128, 98] on div "✅ $TIPS $10-$25 ( select 2-3 not entire folder)" at bounding box center [147, 99] width 93 height 7
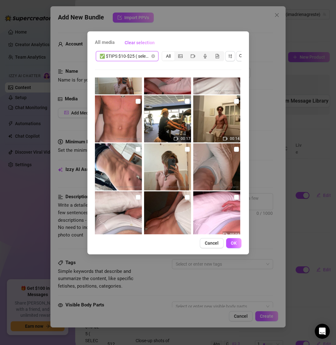
scroll to position [68, 0]
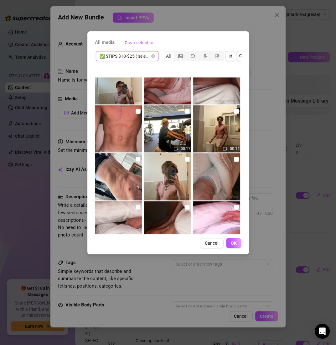
click at [234, 109] on input "checkbox" at bounding box center [236, 111] width 5 height 5
click at [185, 110] on input "checkbox" at bounding box center [187, 111] width 5 height 5
click at [136, 114] on label at bounding box center [138, 111] width 5 height 7
click at [136, 114] on input "checkbox" at bounding box center [138, 111] width 5 height 5
click at [232, 245] on span "OK" at bounding box center [234, 242] width 6 height 5
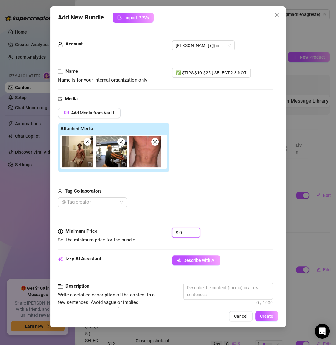
drag, startPoint x: 185, startPoint y: 232, endPoint x: 143, endPoint y: 232, distance: 42.6
click at [143, 232] on div "Minimum Price Set the minimum price for the bundle $ 0" at bounding box center [165, 236] width 215 height 16
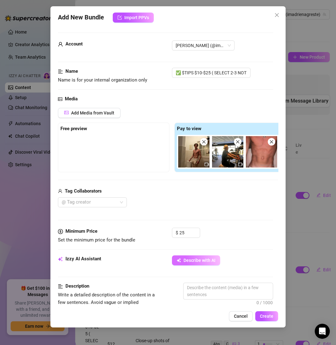
click at [205, 260] on span "Describe with AI" at bounding box center [200, 260] width 32 height 5
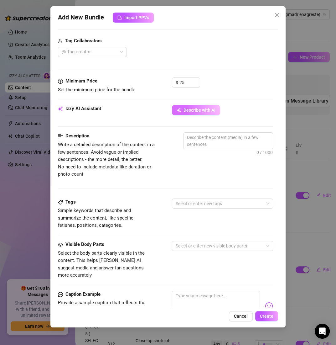
click at [194, 110] on span "Describe with AI" at bounding box center [200, 110] width 32 height 5
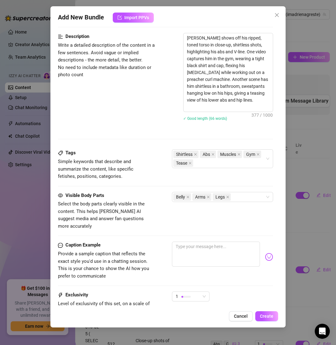
scroll to position [308, 0]
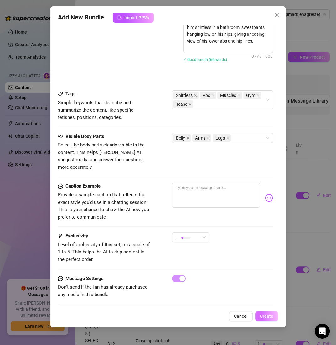
click at [260, 314] on button "Create" at bounding box center [267, 316] width 23 height 10
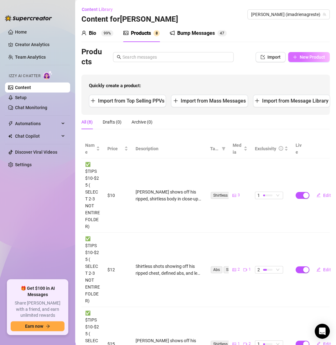
click at [300, 58] on span "New Product" at bounding box center [312, 57] width 25 height 5
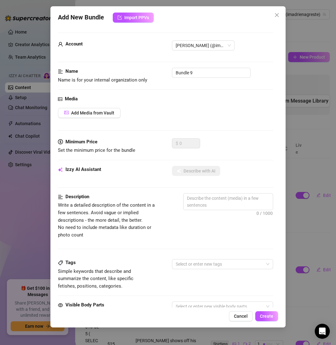
click at [193, 78] on div "Name Name is for your internal organization only Bundle 9" at bounding box center [165, 76] width 215 height 16
click at [193, 73] on input "Bundle 9" at bounding box center [211, 73] width 79 height 10
paste input "✅ $TIPS $10-$25 ( SELECT 2-3 NOT ENTIRE FOLDER)"
click at [96, 117] on button "Add Media from Vault" at bounding box center [89, 113] width 63 height 10
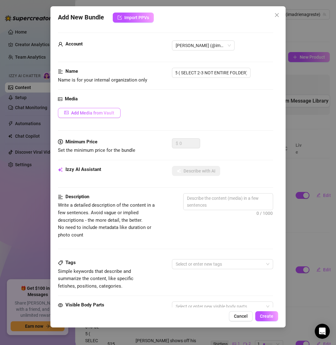
scroll to position [0, 0]
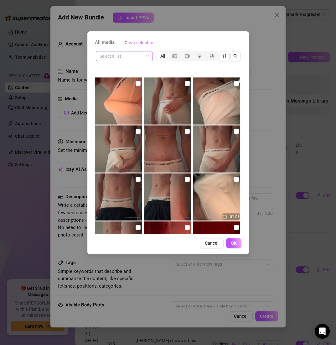
click at [116, 58] on input "search" at bounding box center [122, 55] width 44 height 9
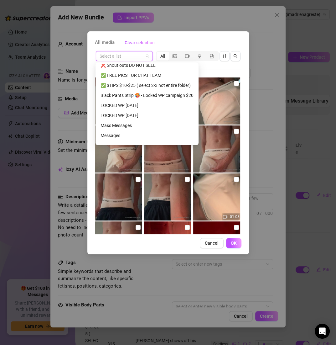
scroll to position [82, 0]
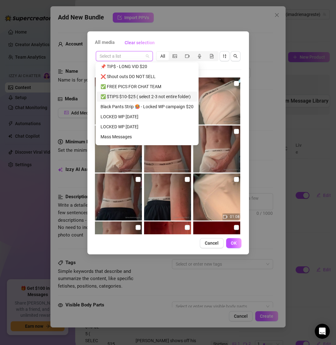
click at [138, 96] on div "✅ $TIPS $10-$25 ( select 2-3 not entire folder)" at bounding box center [147, 96] width 93 height 7
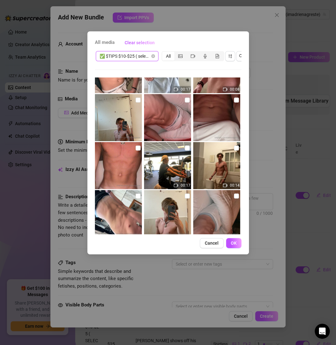
scroll to position [0, 0]
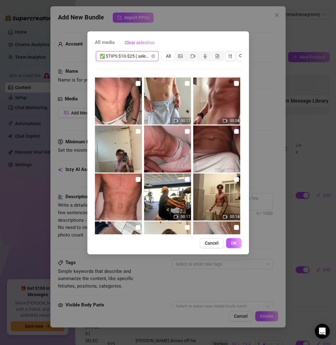
click at [234, 131] on input "checkbox" at bounding box center [236, 131] width 5 height 5
click at [185, 132] on input "checkbox" at bounding box center [187, 131] width 5 height 5
click at [139, 131] on input "checkbox" at bounding box center [138, 131] width 5 height 5
click at [231, 245] on button "OK" at bounding box center [233, 243] width 15 height 10
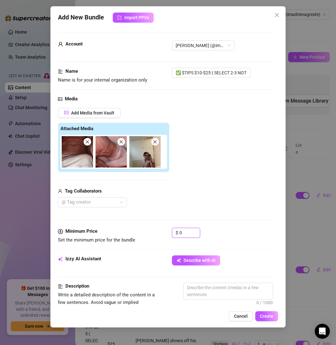
drag, startPoint x: 185, startPoint y: 229, endPoint x: 156, endPoint y: 227, distance: 28.9
click at [156, 228] on div "Minimum Price Set the minimum price for the bundle $ 0" at bounding box center [165, 236] width 215 height 16
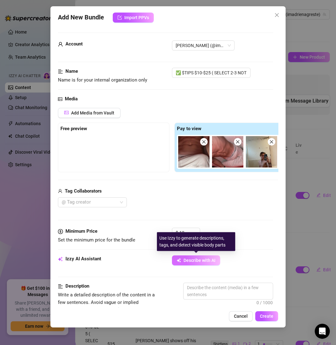
click at [193, 262] on span "Describe with AI" at bounding box center [200, 260] width 32 height 5
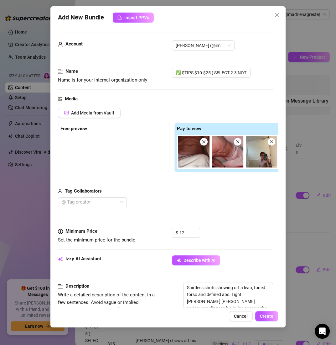
click at [265, 323] on div "Add New Bundle Import PPVs Account [PERSON_NAME] (@imadrienagreste) Name Name i…" at bounding box center [167, 166] width 235 height 321
click at [262, 315] on span "Create" at bounding box center [266, 316] width 13 height 5
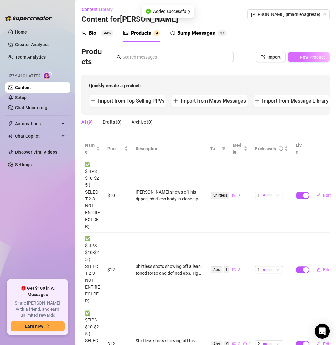
click at [303, 55] on span "New Product" at bounding box center [312, 57] width 25 height 5
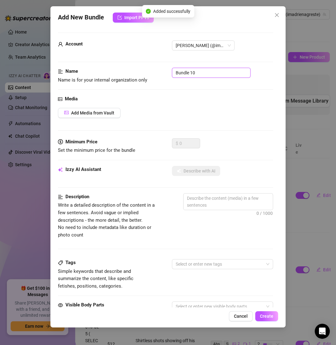
click at [201, 76] on input "Bundle 10" at bounding box center [211, 73] width 79 height 10
paste input "✅ $TIPS $10-$25 ( SELECT 2-3 NOT ENTIRE FOLDER)"
click at [97, 114] on span "Add Media from Vault" at bounding box center [92, 112] width 43 height 5
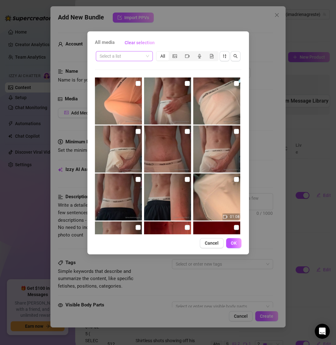
click at [131, 61] on div "Select a list" at bounding box center [124, 56] width 57 height 10
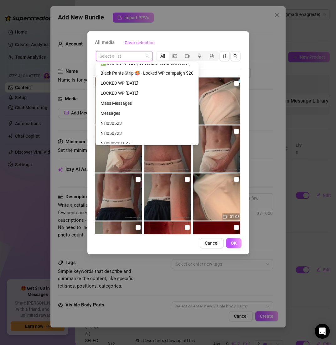
scroll to position [97, 0]
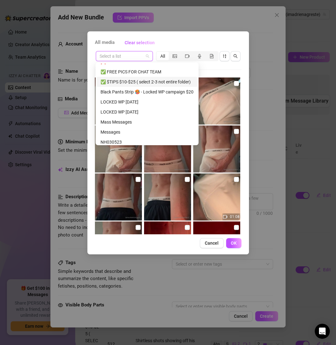
click at [127, 81] on div "✅ $TIPS $10-$25 ( select 2-3 not entire folder)" at bounding box center [147, 81] width 93 height 7
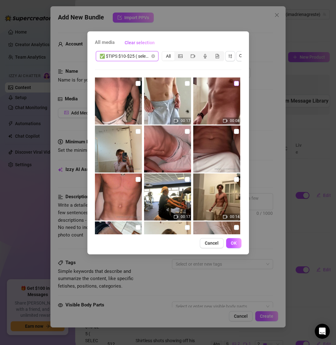
click at [234, 84] on input "checkbox" at bounding box center [236, 83] width 5 height 5
click at [187, 82] on input "checkbox" at bounding box center [187, 83] width 5 height 5
click at [137, 82] on input "checkbox" at bounding box center [138, 83] width 5 height 5
click at [236, 245] on span "OK" at bounding box center [234, 242] width 6 height 5
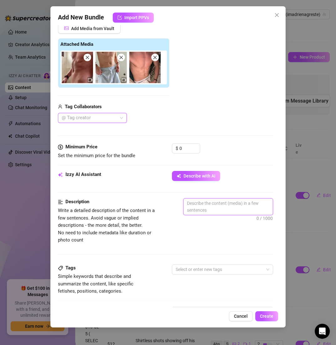
click at [217, 201] on textarea at bounding box center [228, 206] width 89 height 16
click at [201, 176] on span "Describe with AI" at bounding box center [200, 175] width 32 height 5
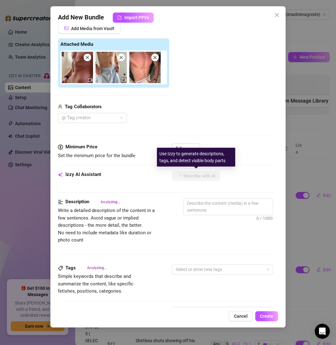
scroll to position [84, 0]
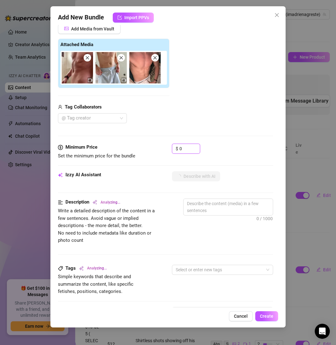
drag, startPoint x: 189, startPoint y: 145, endPoint x: 160, endPoint y: 145, distance: 29.2
click at [160, 145] on div "Minimum Price Set the minimum price for the bundle $ 0" at bounding box center [165, 152] width 215 height 16
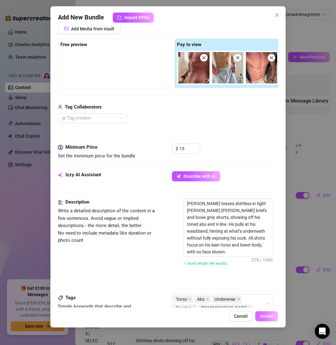
click at [267, 312] on button "Create" at bounding box center [267, 316] width 23 height 10
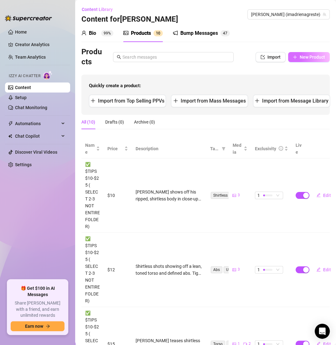
click at [300, 57] on span "New Product" at bounding box center [312, 57] width 25 height 5
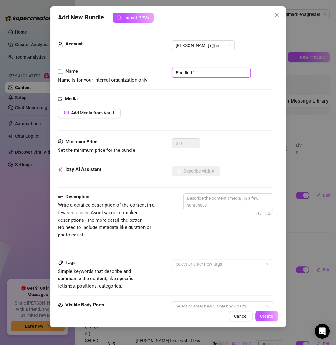
click at [218, 77] on input "Bundle 11" at bounding box center [211, 73] width 79 height 10
paste input "✅ $TIPS $10-$25 ( SELECT 2-3 NOT ENTIRE FOLDER)"
click at [96, 113] on span "Add Media from Vault" at bounding box center [92, 112] width 43 height 5
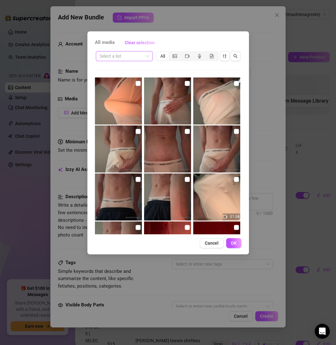
click at [123, 61] on input "search" at bounding box center [122, 55] width 44 height 9
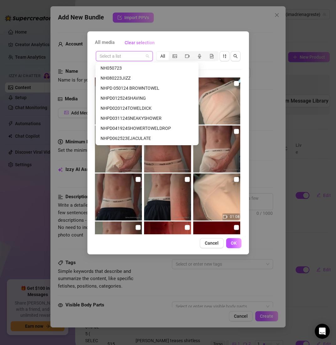
scroll to position [182, 0]
click at [266, 91] on div "All media Clear selection Select a list All 01:08 02:42 01:10 00:08 Cancel OK" at bounding box center [168, 172] width 336 height 345
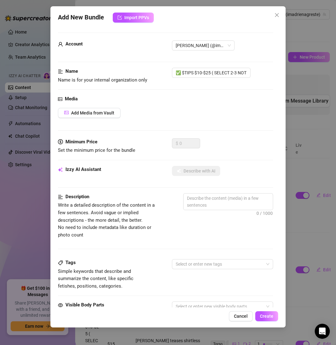
click at [140, 56] on div "Account [PERSON_NAME] (@imadrienagreste)" at bounding box center [165, 53] width 215 height 27
click at [195, 72] on input "✅ $TIPS $10-$25 ( SELECT 2-3 NOT ENTIRE FOLDER)" at bounding box center [211, 73] width 79 height 10
paste input "NHPD031124SNEAKYSHOWER"
click at [105, 107] on div "Media Add Media from Vault" at bounding box center [165, 116] width 215 height 43
click at [107, 113] on span "Add Media from Vault" at bounding box center [92, 112] width 43 height 5
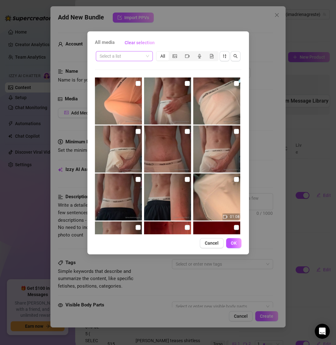
click at [137, 54] on input "search" at bounding box center [122, 55] width 44 height 9
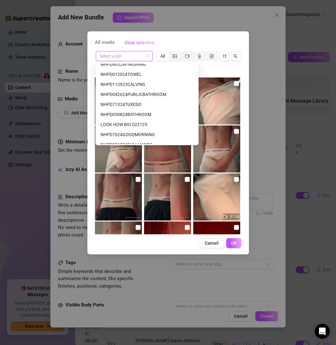
scroll to position [923, 0]
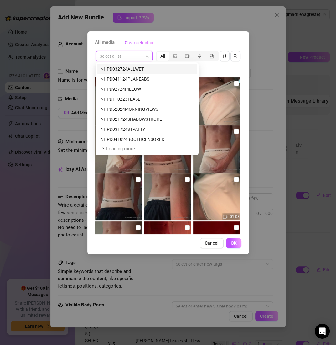
click at [126, 56] on input "search" at bounding box center [122, 55] width 44 height 9
paste input "NHPD031124SNEAKYSHOWER"
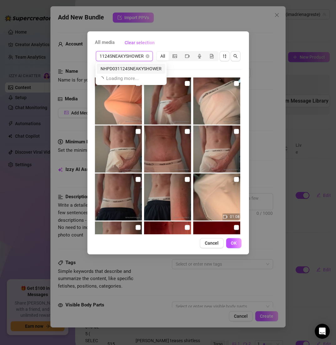
click at [138, 67] on div "NHPD031124SNEAKYSHOWER" at bounding box center [131, 68] width 61 height 7
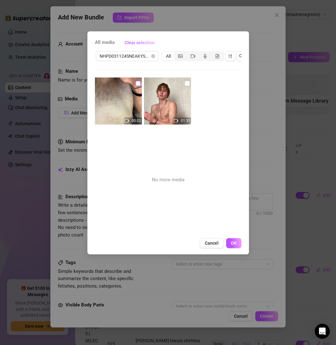
click at [139, 81] on input "checkbox" at bounding box center [138, 83] width 5 height 5
click at [185, 85] on input "checkbox" at bounding box center [187, 83] width 5 height 5
